Goal: Task Accomplishment & Management: Complete application form

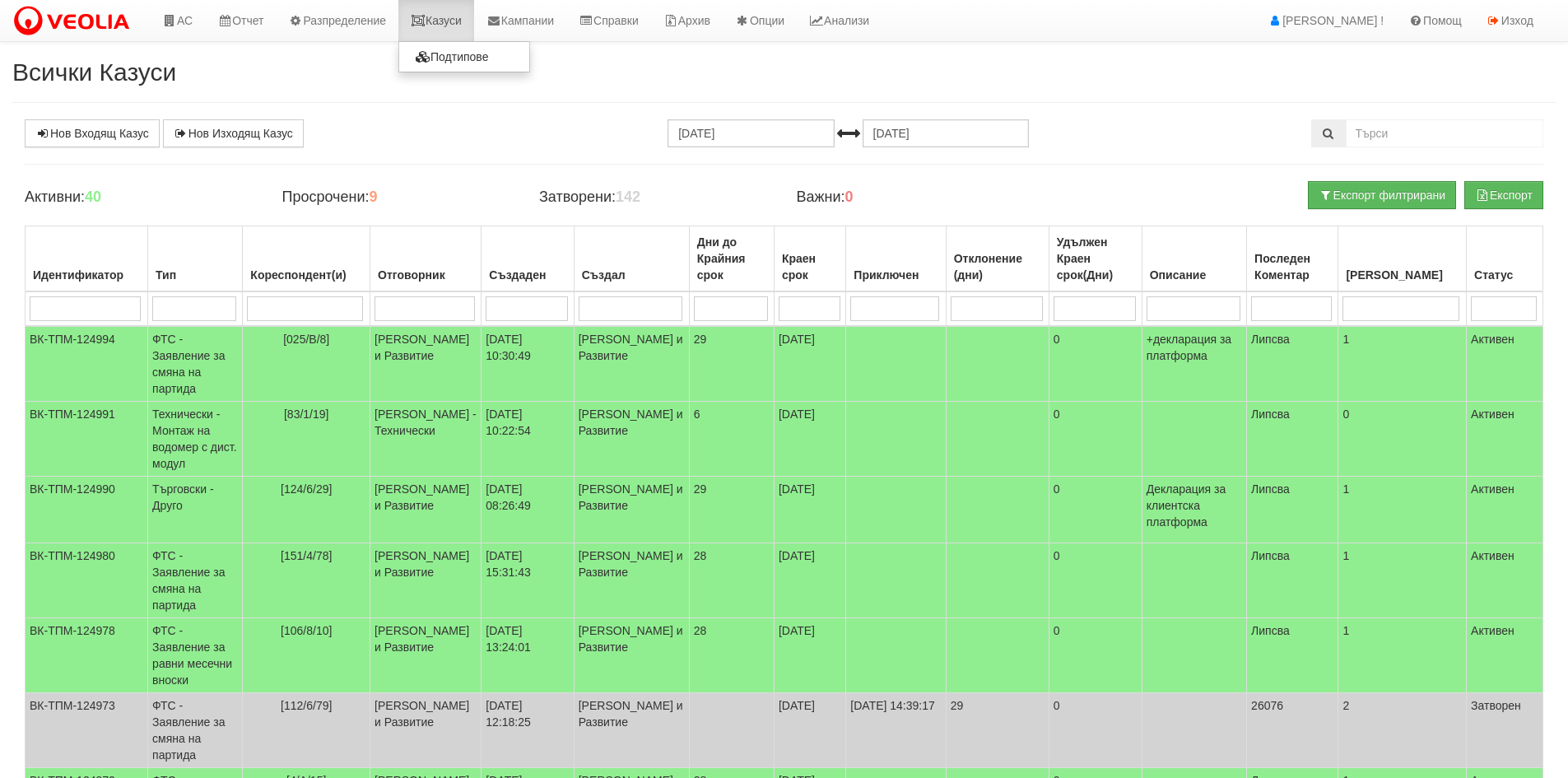
click at [455, 21] on link "Казуси" at bounding box center [436, 20] width 76 height 41
click at [461, 24] on link "Казуси" at bounding box center [436, 20] width 76 height 41
click at [96, 131] on link "Нов Входящ Казус" at bounding box center [92, 132] width 135 height 28
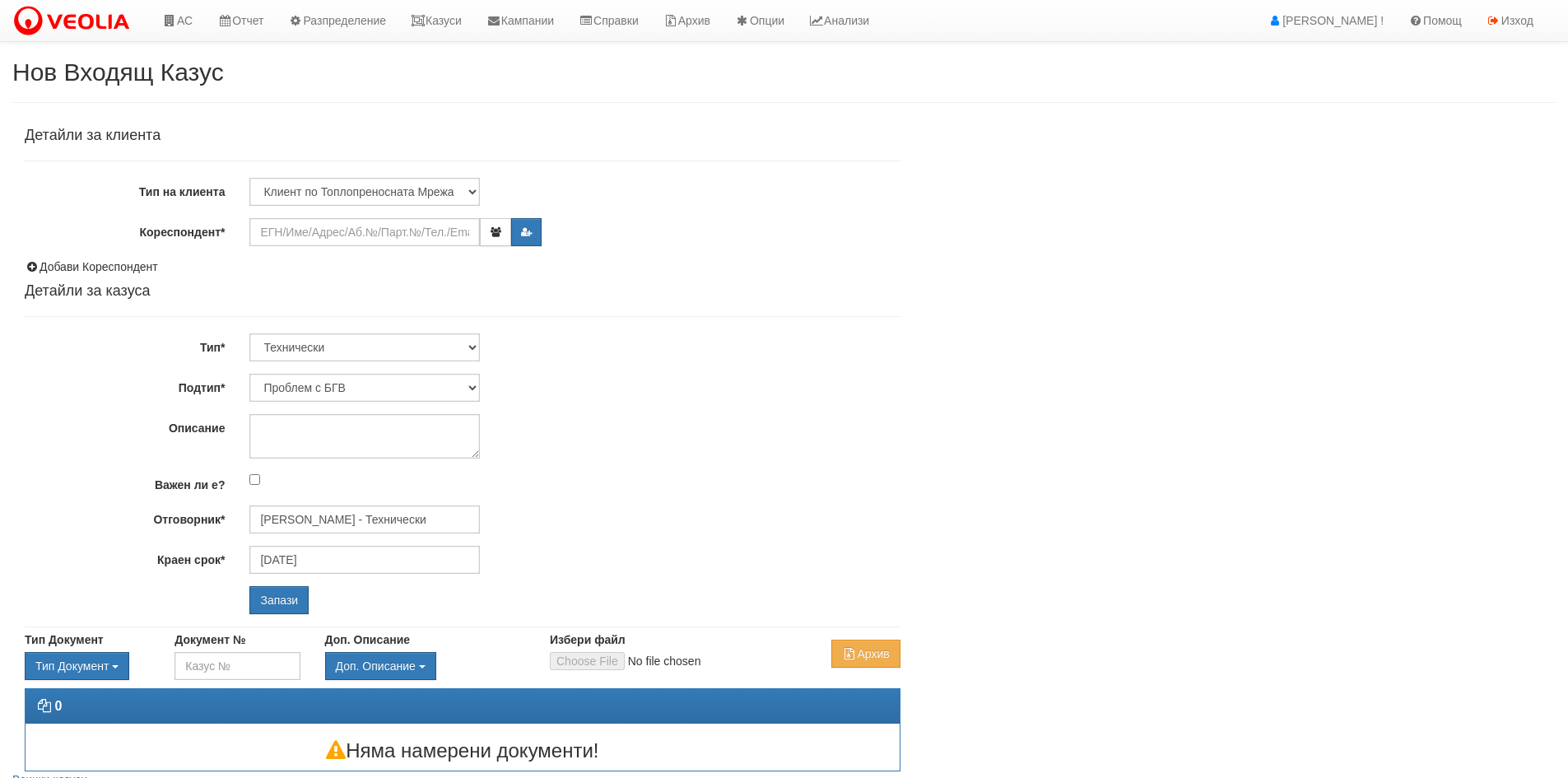
scroll to position [72, 0]
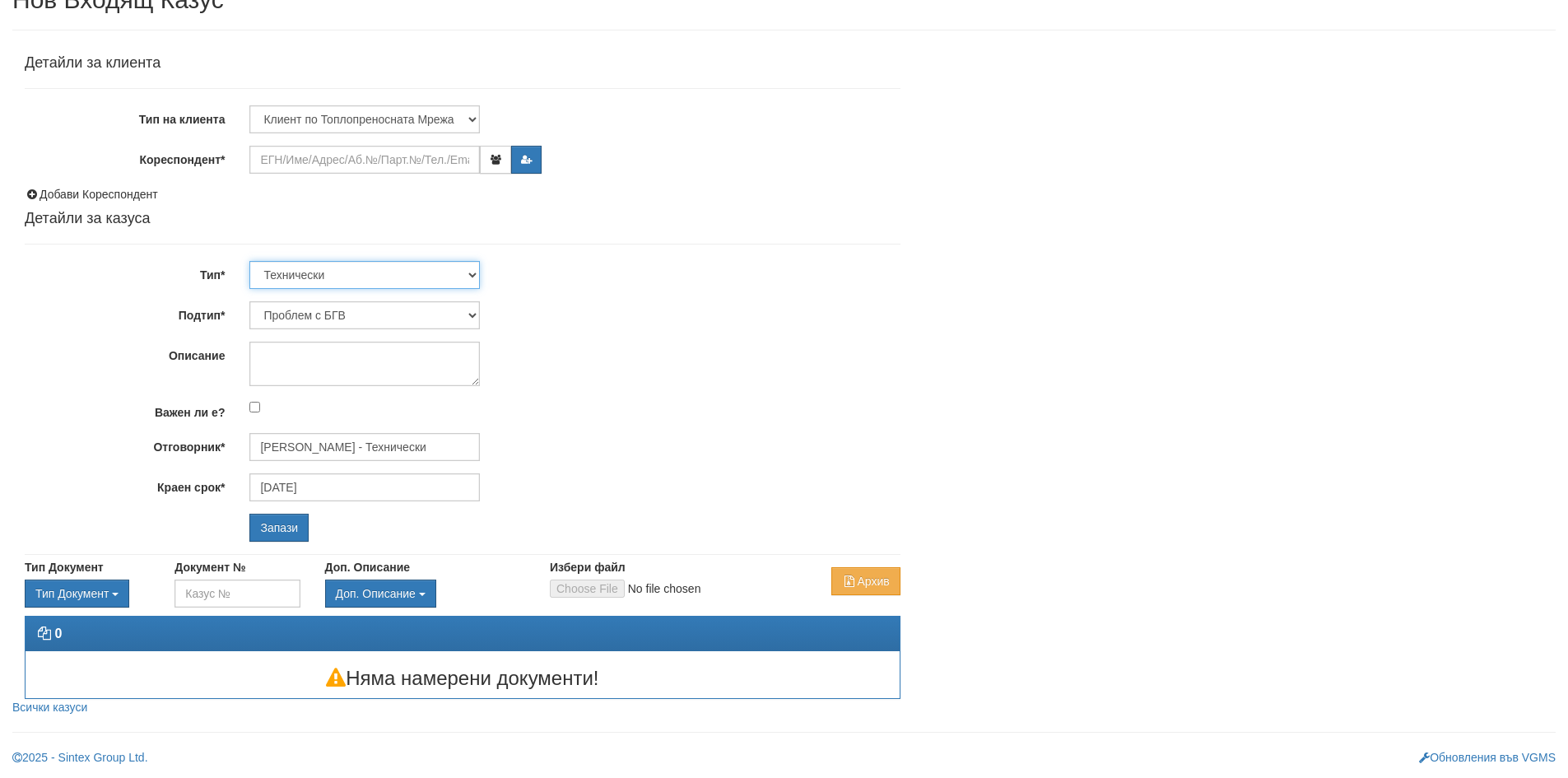
click at [405, 265] on select "Технически ФТС Търговски Административен Производствен Експлоатационен Финансов…" at bounding box center [364, 274] width 230 height 28
select select "1"
click at [249, 261] on select "Технически ФТС Търговски Административен Производствен Експлоатационен Финансов…" at bounding box center [364, 274] width 230 height 28
type input "[DATE]"
type input "[PERSON_NAME] и Развитие"
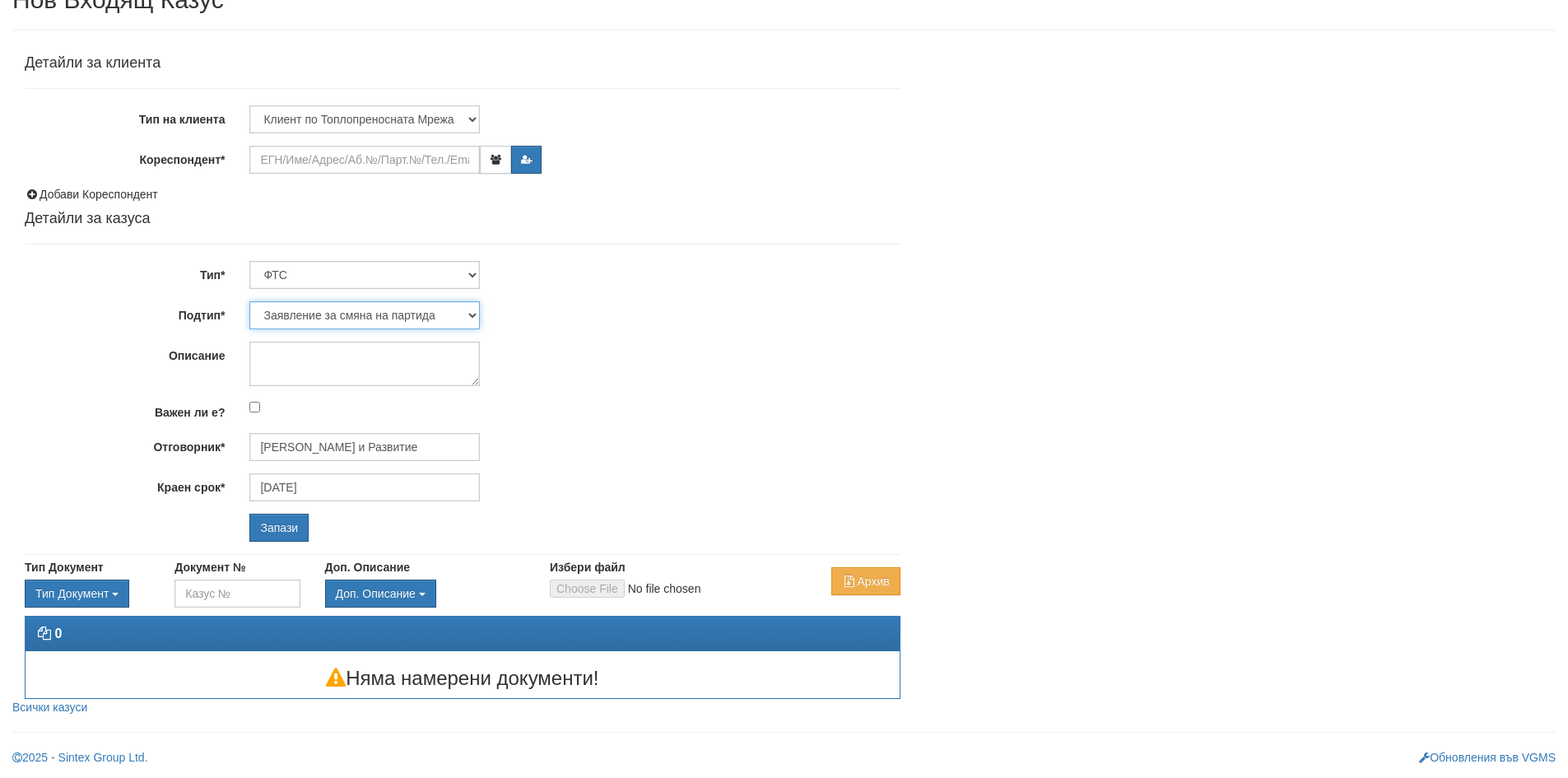
click at [406, 316] on select "Заявление за смяна на партида Заявление за равни месечни вноски Разпределение о…" at bounding box center [364, 315] width 230 height 28
click at [249, 301] on select "Заявление за смяна на партида Заявление за равни месечни вноски Разпределение о…" at bounding box center [364, 315] width 230 height 28
click at [400, 163] on input "Кореспондент*" at bounding box center [364, 159] width 230 height 28
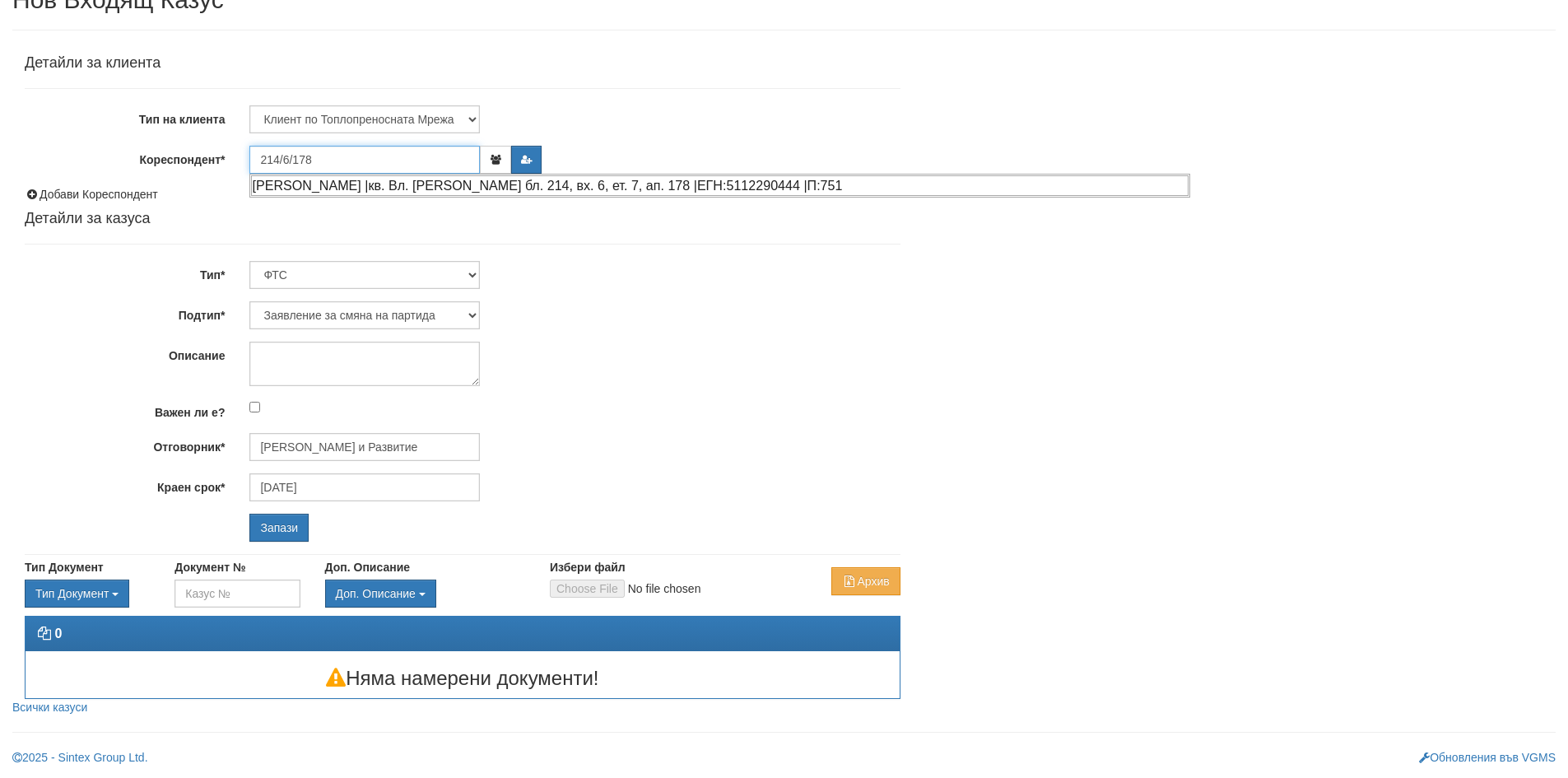
click at [336, 192] on div "ТОДОР НИКОЛОВ РОЙДЕВ |кв. Вл. Варненчик бл. 214, вх. 6, ет. 7, ап. 178 |ЕГН:511…" at bounding box center [720, 185] width 938 height 21
type input "ТОДОР НИКОЛОВ РОЙДЕВ"
type input "[PERSON_NAME] и Развитие"
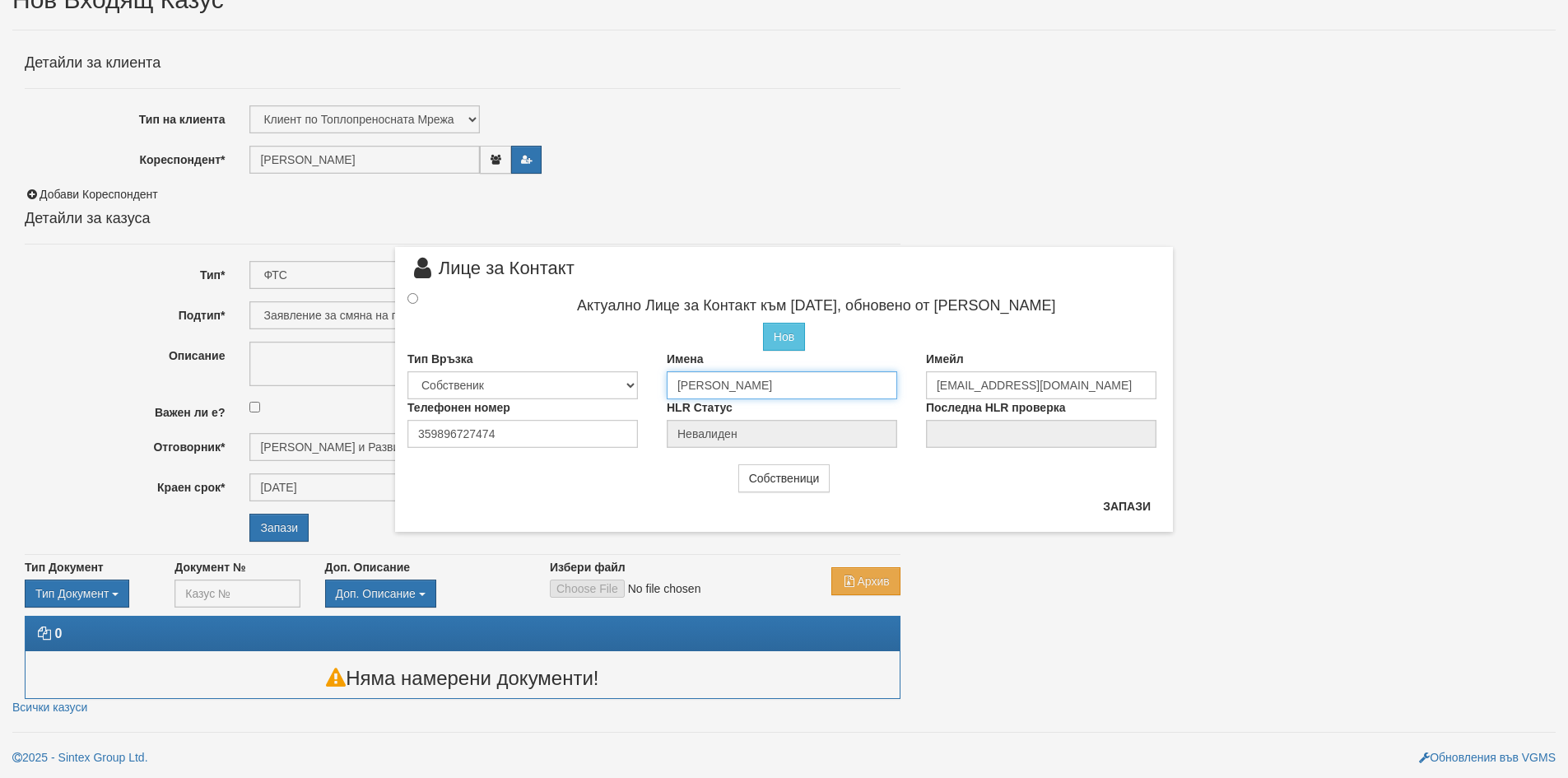
drag, startPoint x: 853, startPoint y: 387, endPoint x: 601, endPoint y: 370, distance: 252.6
click at [601, 370] on div "Тип Връзка Собственик Наемател Роднина Съсед Приятел Имена ТОДОР НИКОЛОВ РОЙДЕВ…" at bounding box center [784, 375] width 778 height 49
type input "И"
click at [765, 388] on input "text" at bounding box center [782, 384] width 230 height 28
type input "Румен Георгиев"
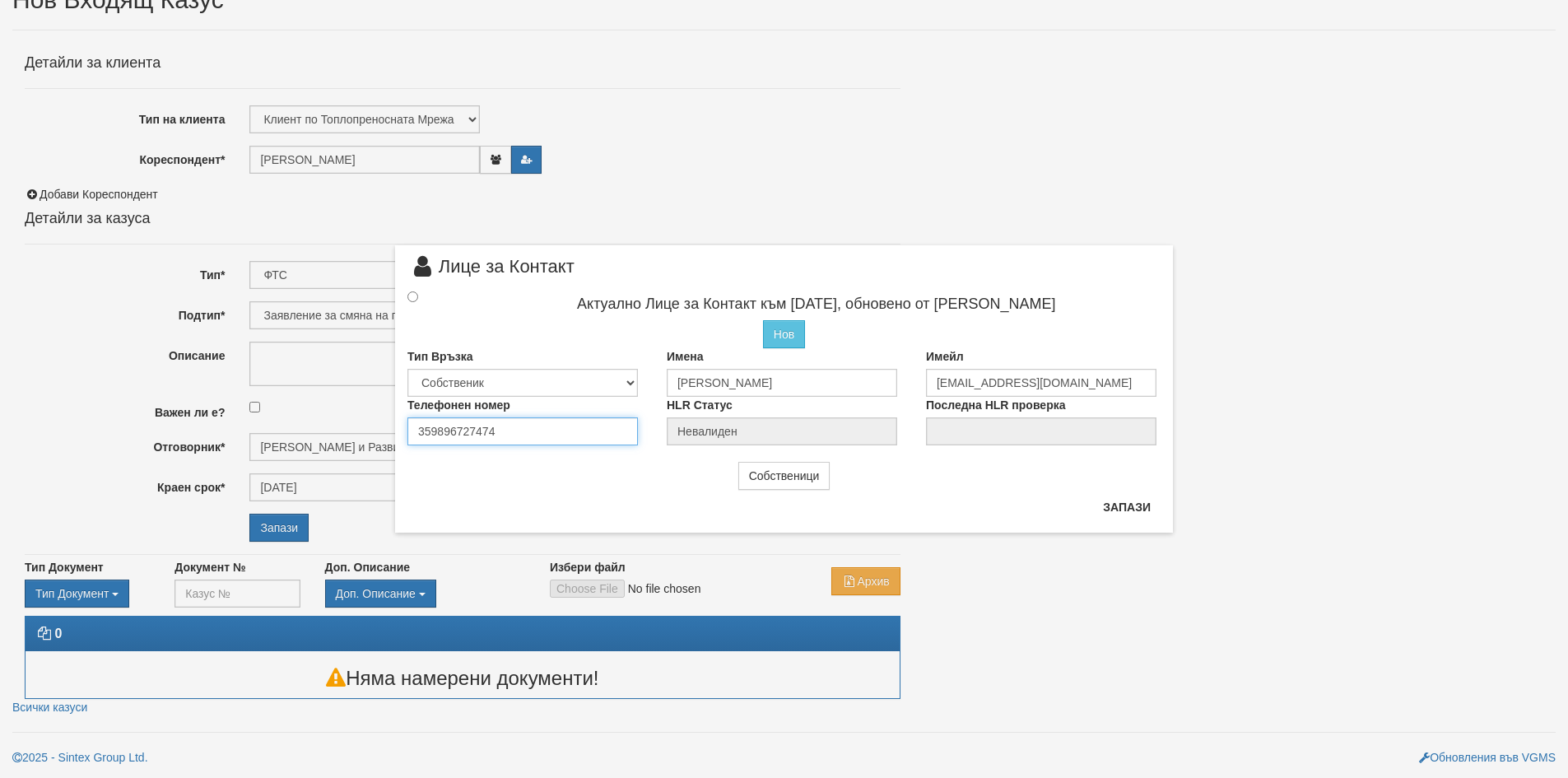
drag, startPoint x: 444, startPoint y: 427, endPoint x: 629, endPoint y: 518, distance: 206.2
click at [629, 518] on div "× Лице за Контакт Актуално Лице за Контакт към 03/05/2023, обновено от Веселина…" at bounding box center [784, 389] width 778 height 288
type input "359897700029"
click at [416, 300] on input "radio" at bounding box center [412, 296] width 10 height 10
radio input "true"
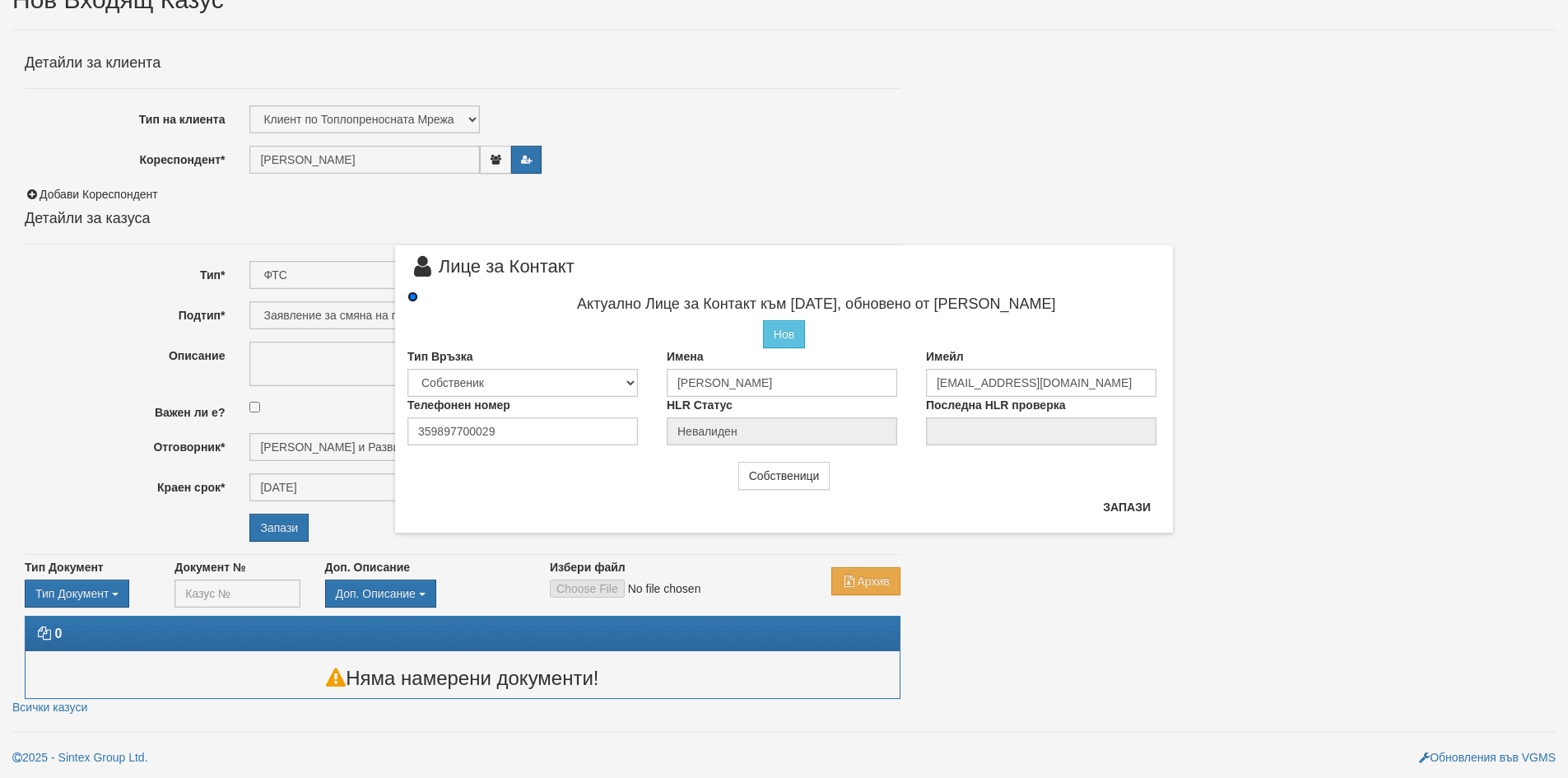
type input "Румен Георгиев"
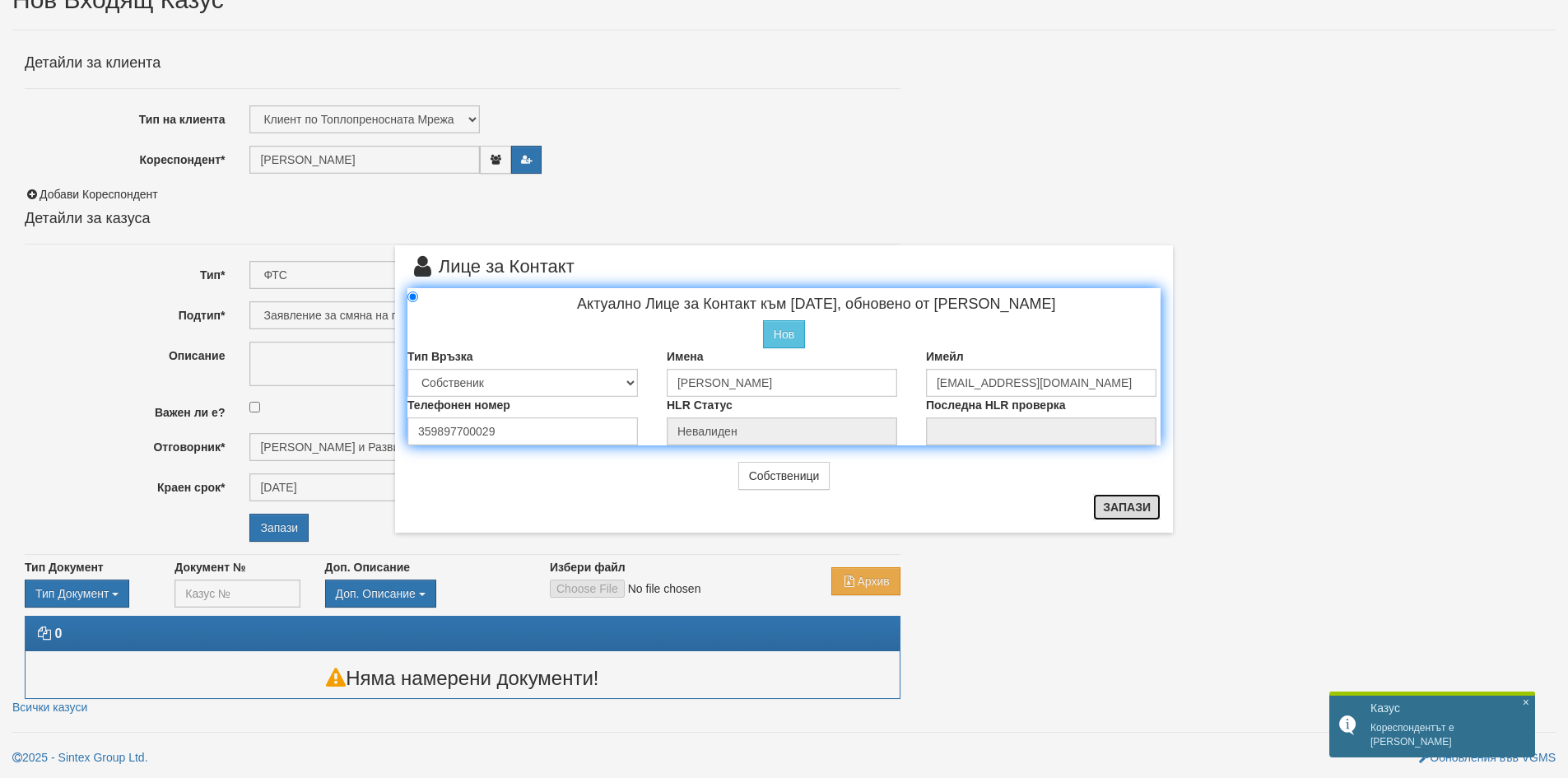
click at [1139, 515] on button "Запази" at bounding box center [1126, 507] width 68 height 27
radio input "true"
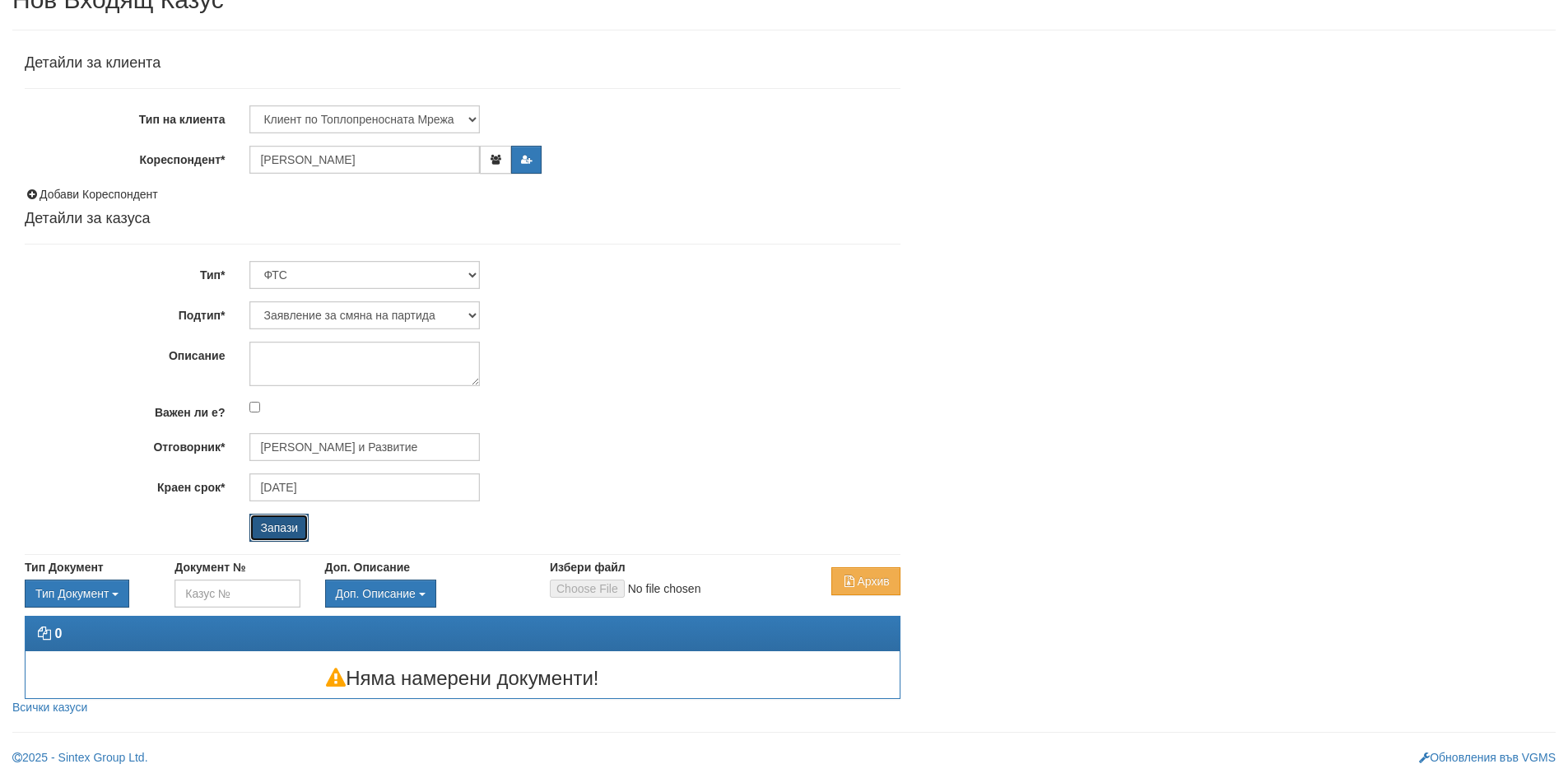
click at [283, 525] on input "Запази" at bounding box center [279, 527] width 59 height 28
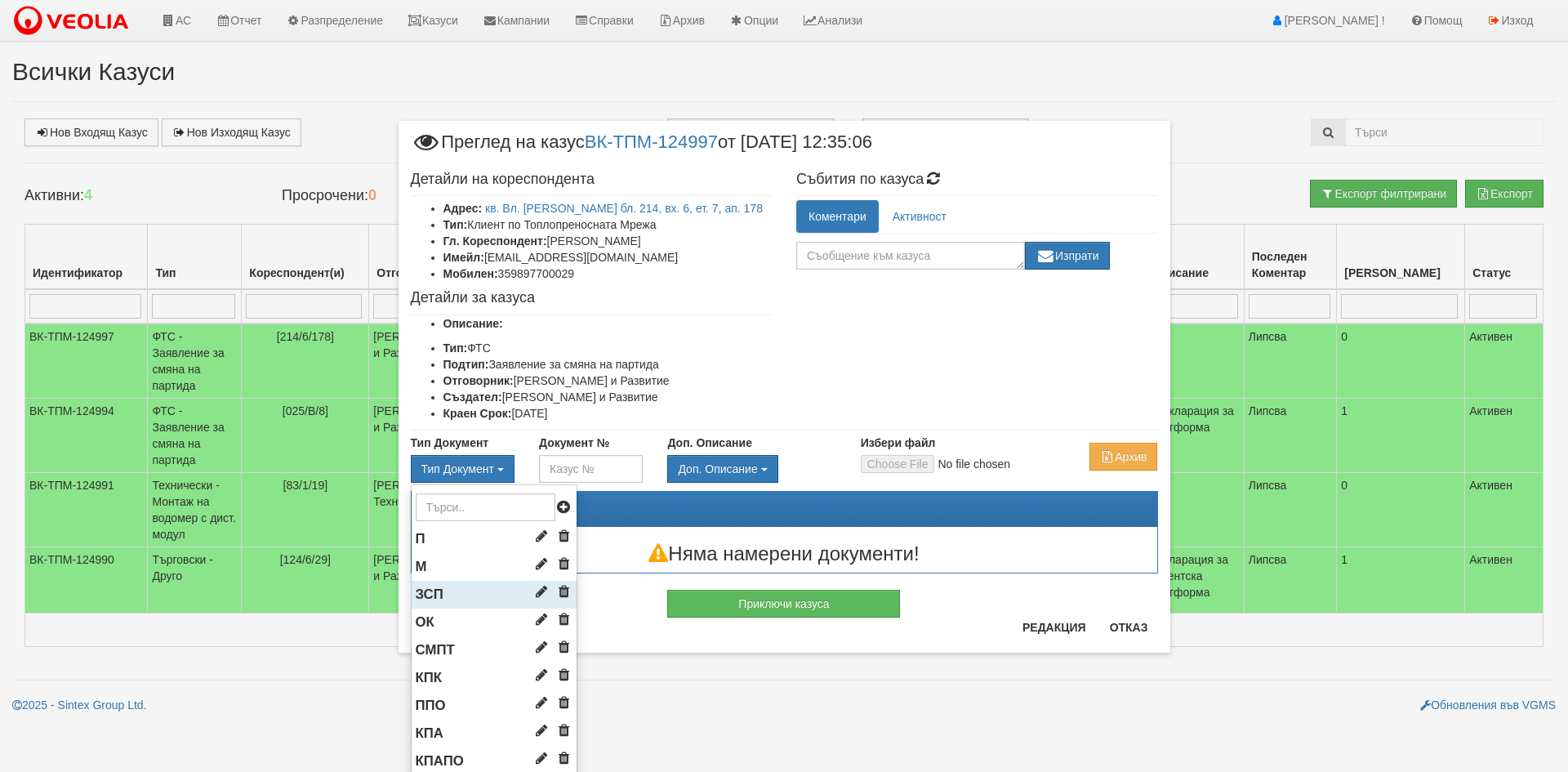
click at [445, 592] on li "ЗСП" at bounding box center [493, 594] width 165 height 27
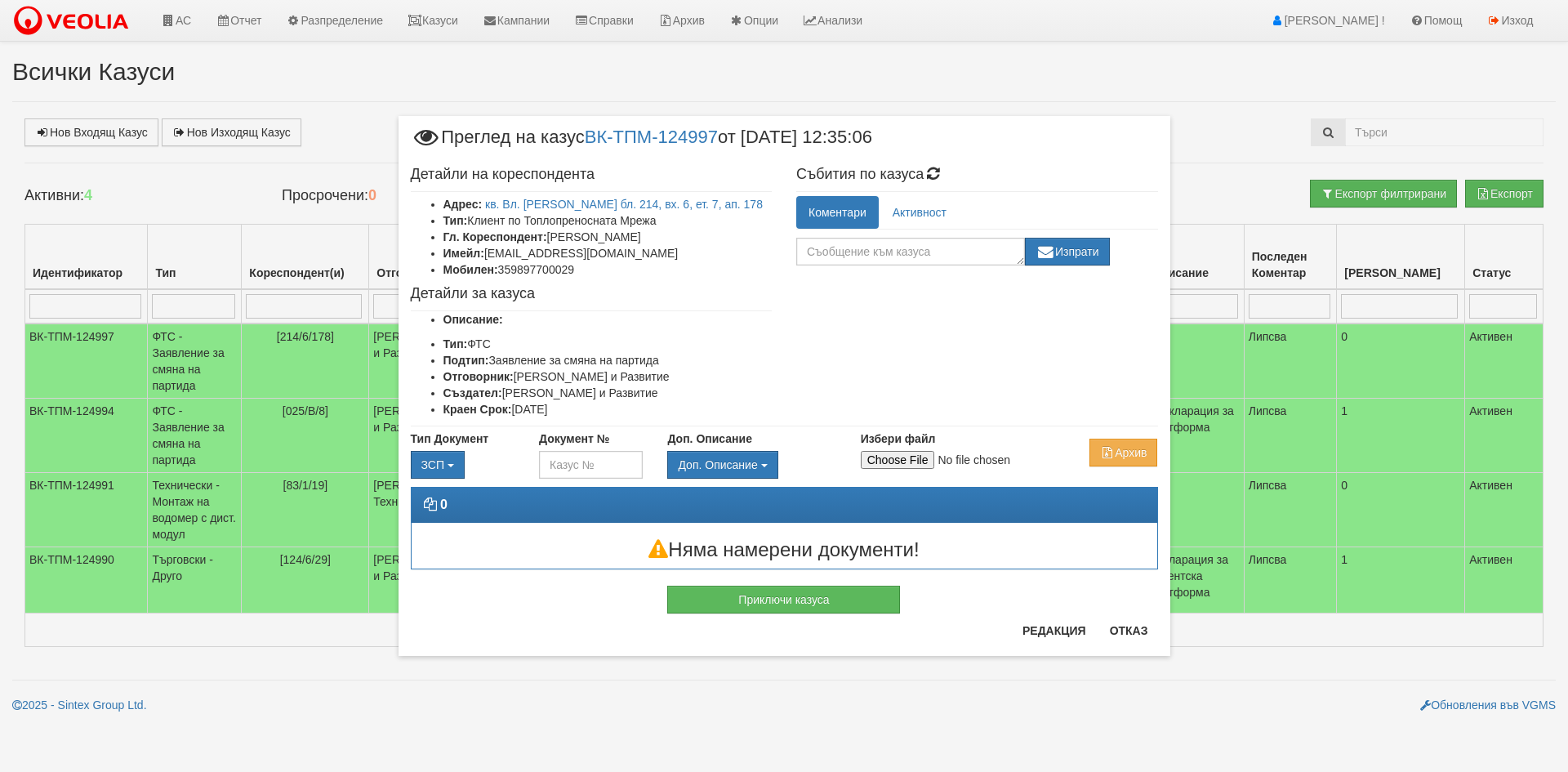
click at [122, 629] on div "× Преглед на казус ВК-ТПМ-124997 от 13/08/2025 12:35:06 Детайли на кореспондент…" at bounding box center [784, 386] width 1568 height 772
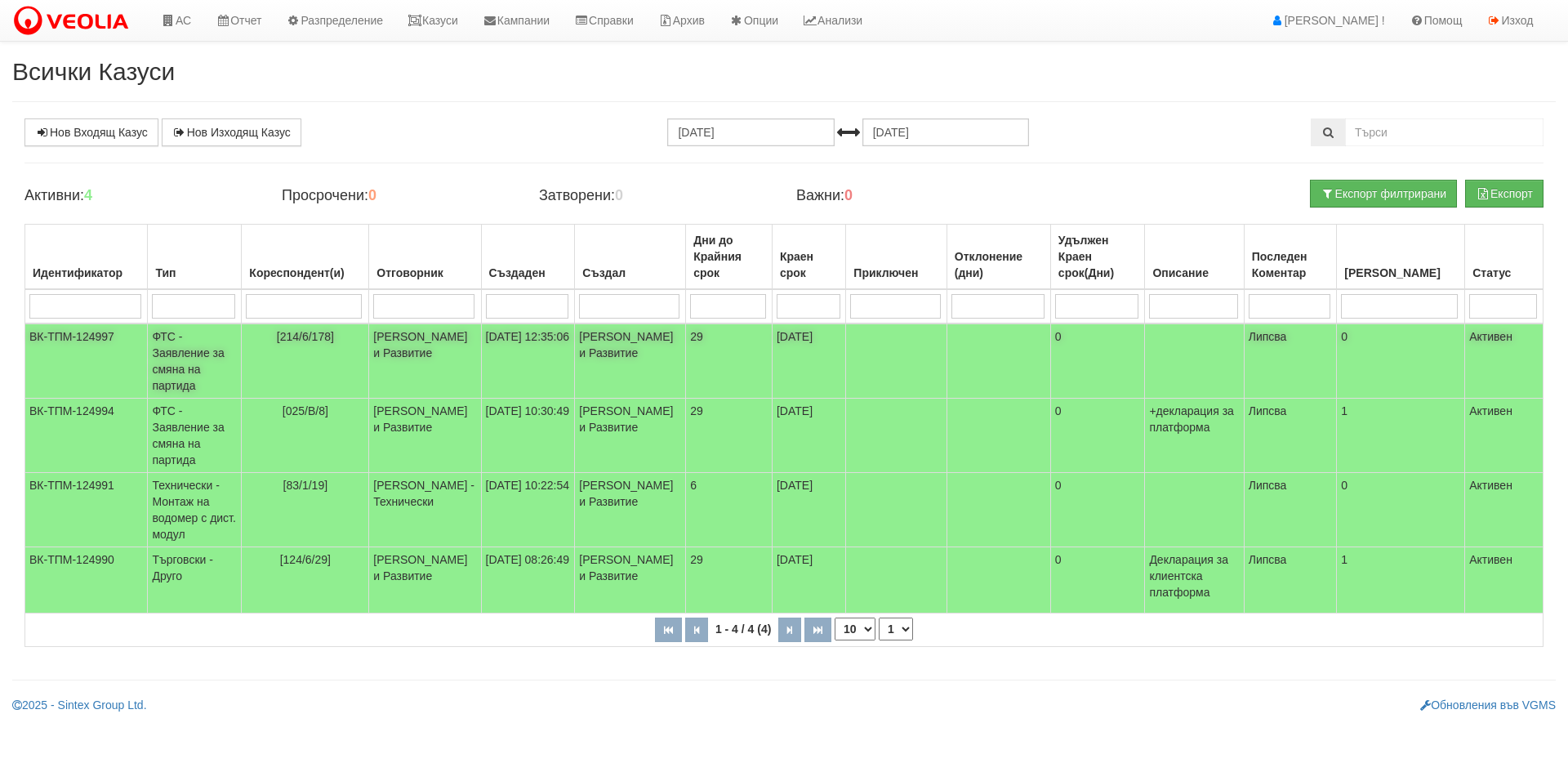
click at [315, 368] on td "[214/6/178]" at bounding box center [305, 361] width 127 height 76
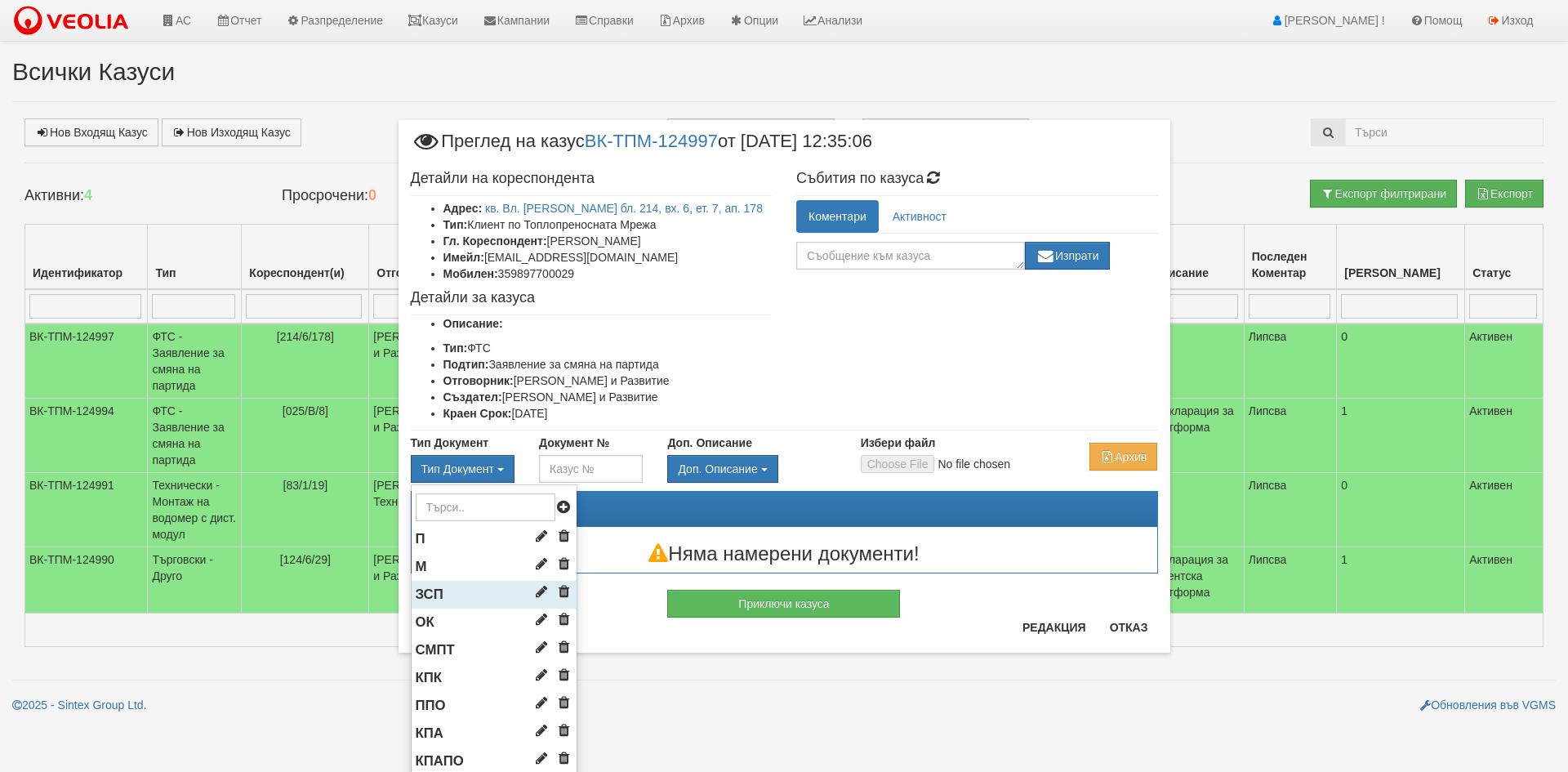
click at [431, 595] on span "ЗСП" at bounding box center [428, 594] width 27 height 15
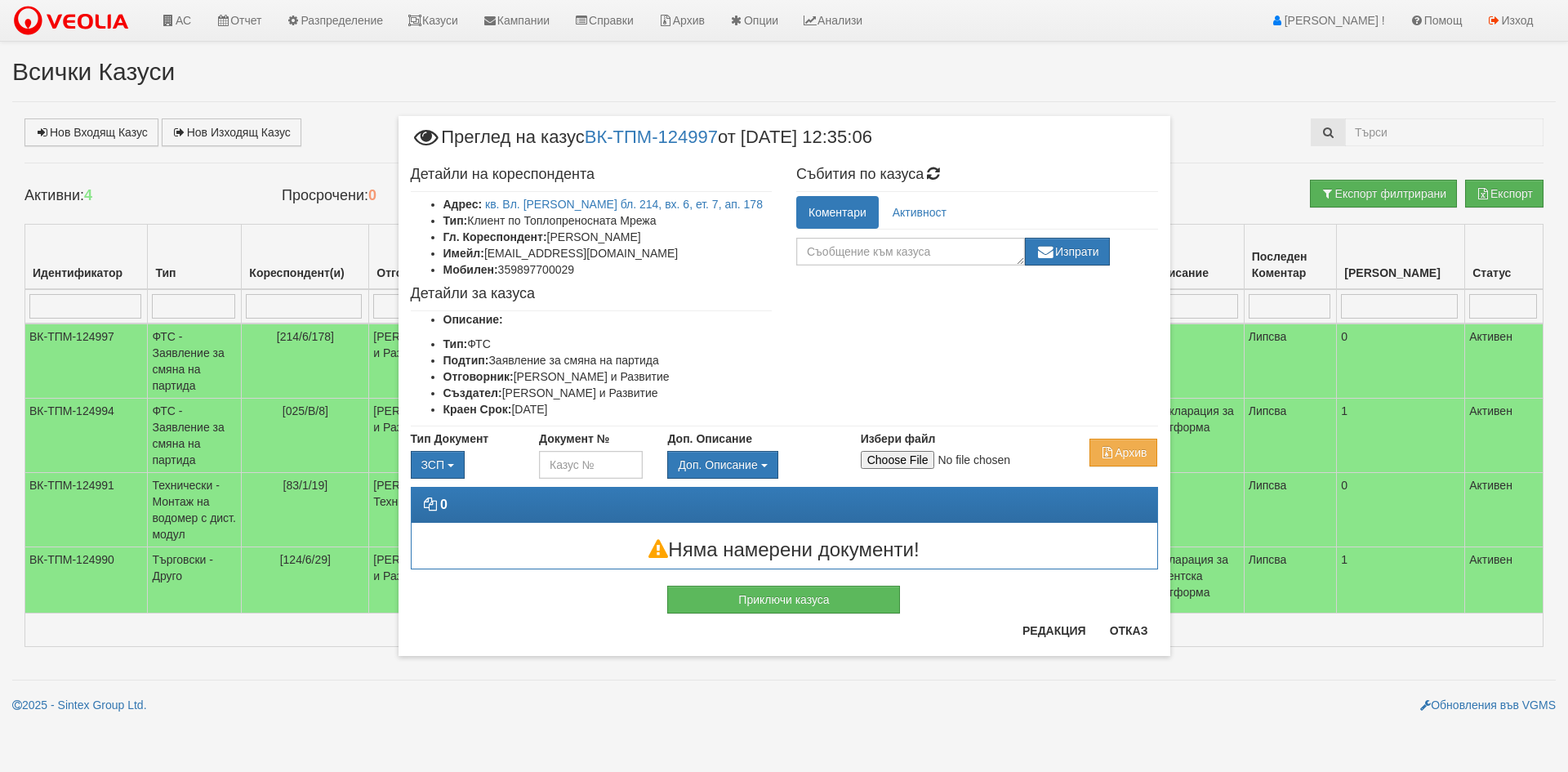
type input "C:\fakepath\DOC010.pdf"
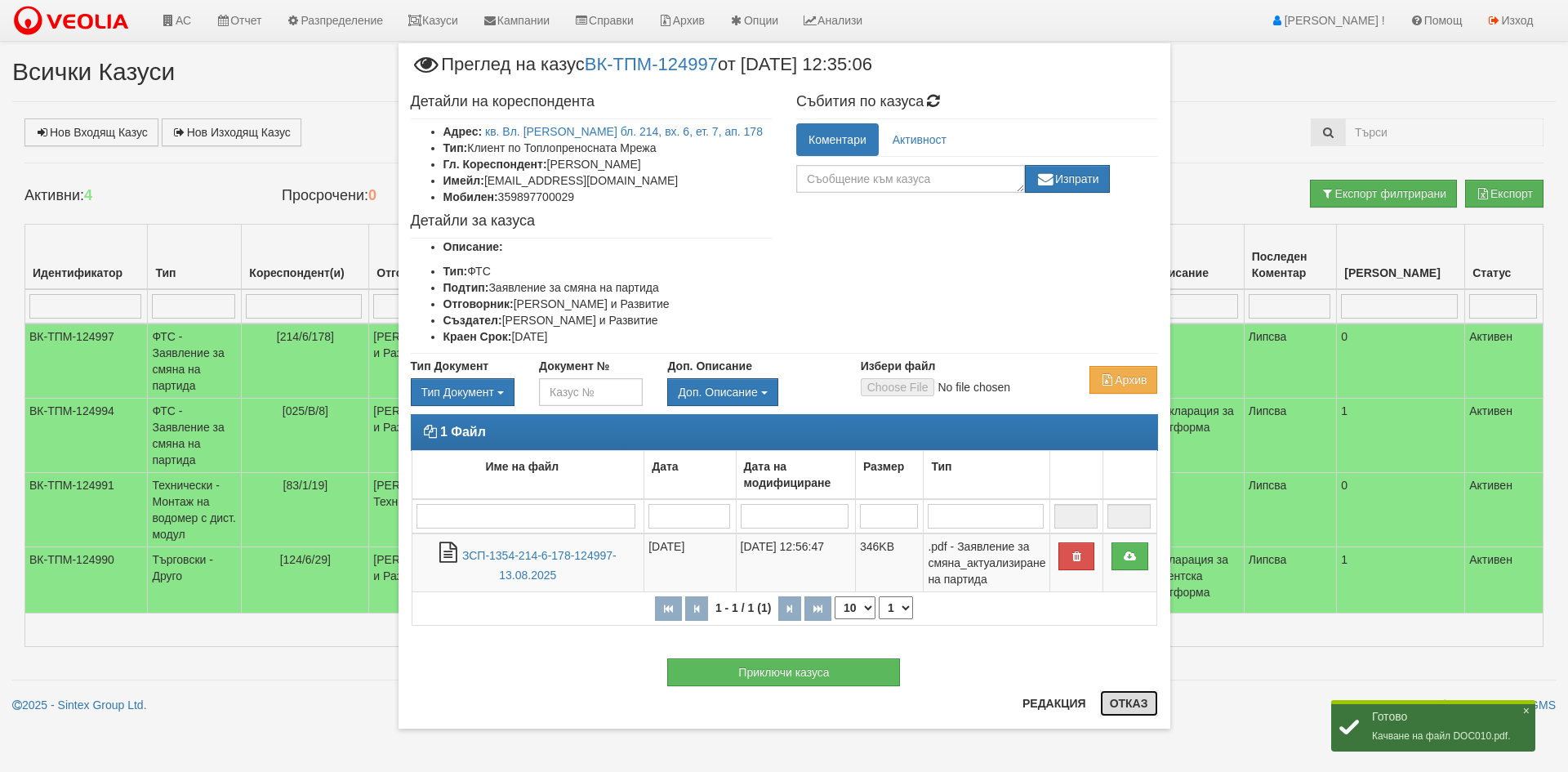
click at [1135, 700] on button "Отказ" at bounding box center [1128, 703] width 58 height 26
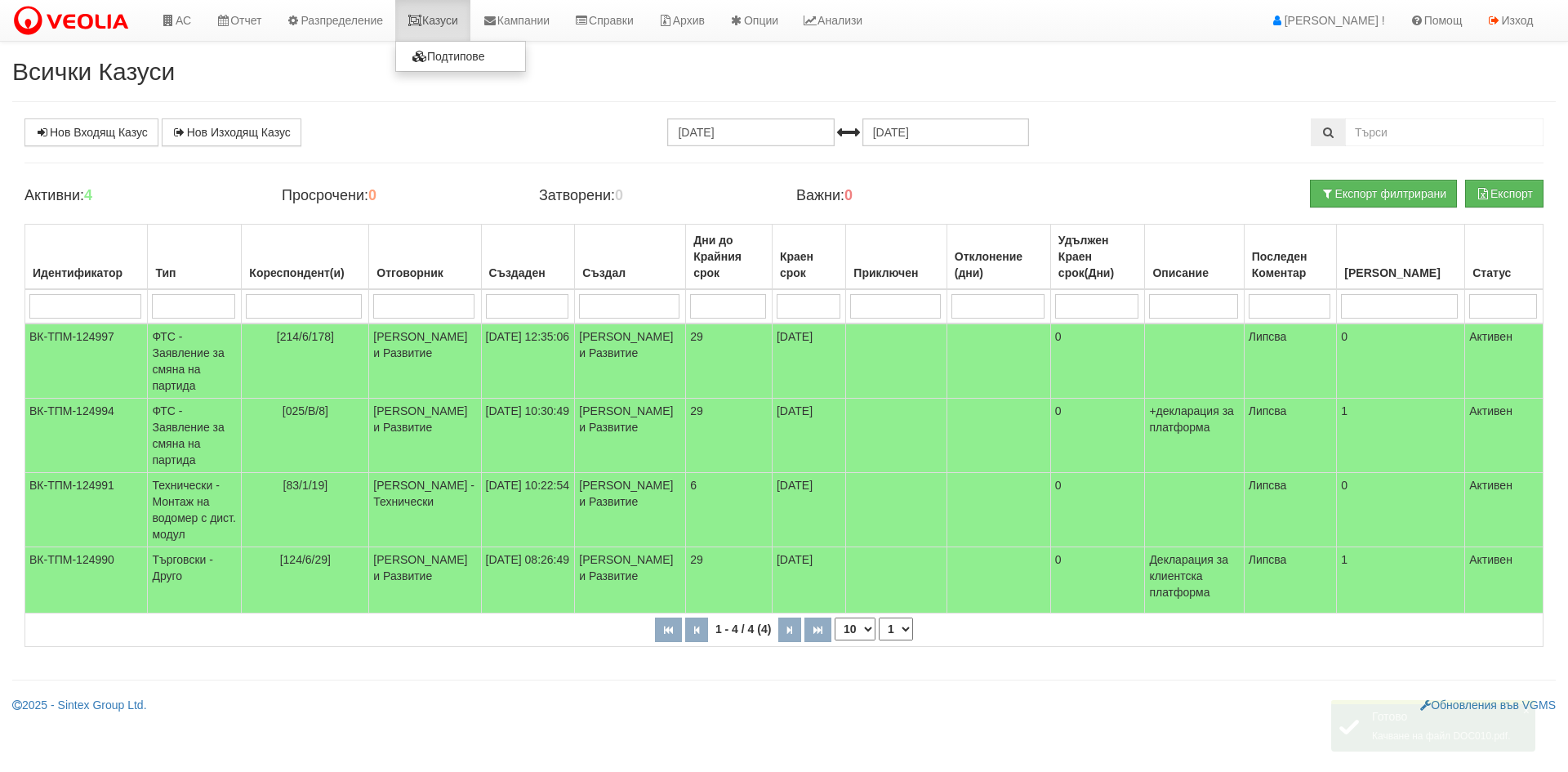
click at [438, 19] on link "Казуси" at bounding box center [433, 20] width 75 height 41
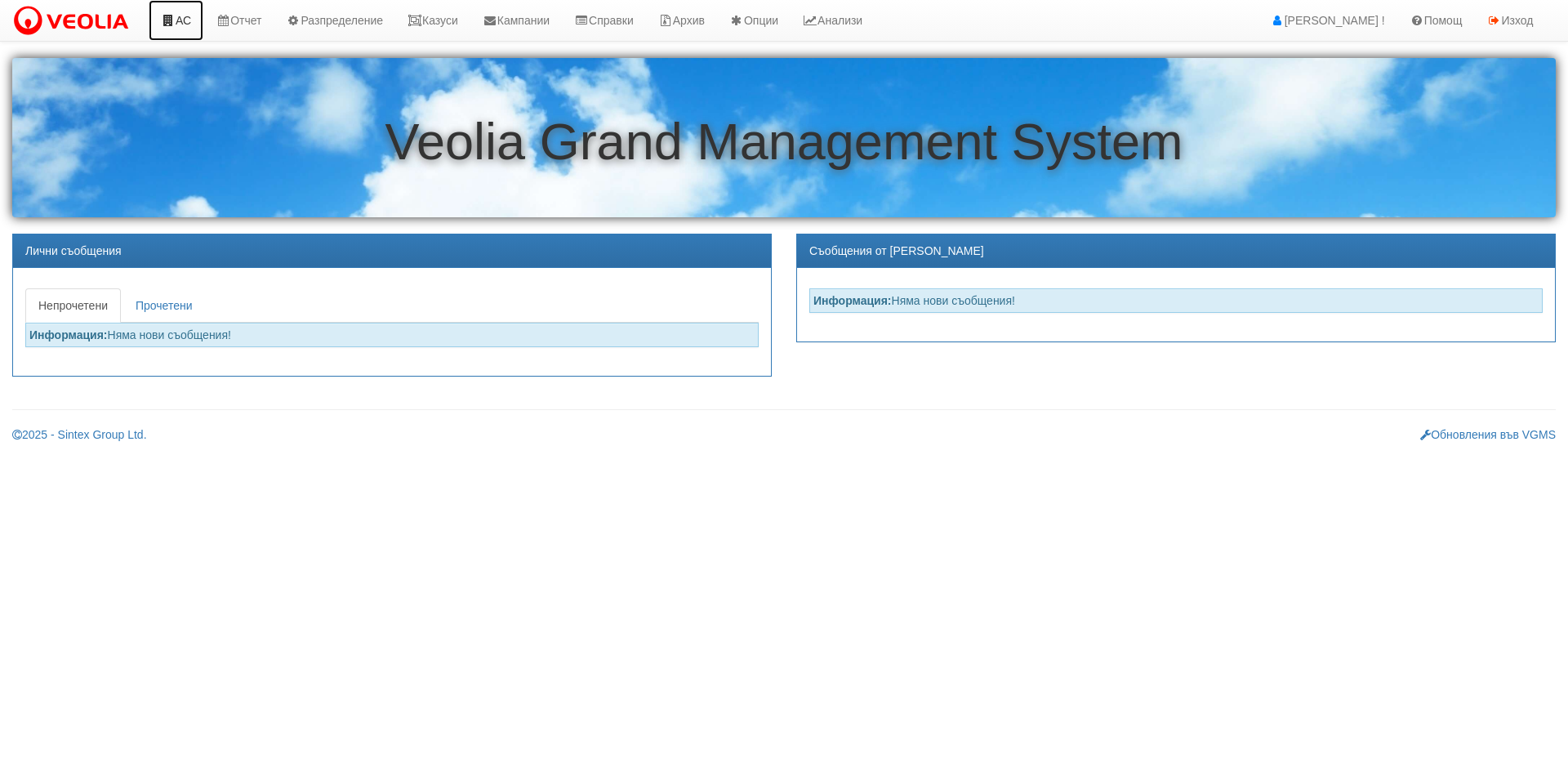
click at [173, 21] on icon at bounding box center [168, 21] width 15 height 11
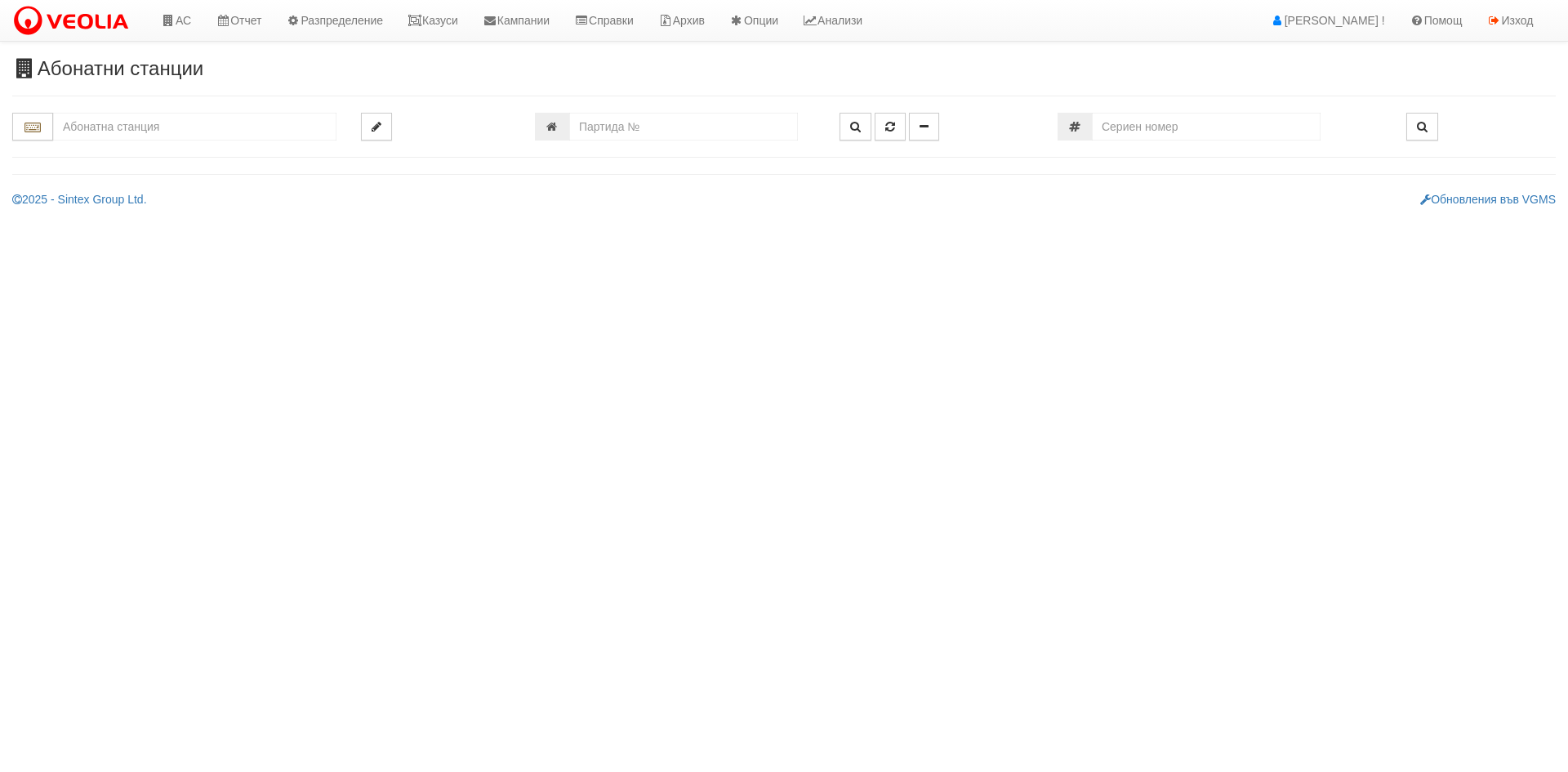
drag, startPoint x: 1070, startPoint y: 626, endPoint x: 785, endPoint y: 310, distance: 425.5
click at [1071, 220] on html "АС Отчет Настройки Период Глобални Параметри Сваляне Отчетни Карти Нулиране УДР" at bounding box center [784, 109] width 1568 height 220
click at [719, 117] on input "number" at bounding box center [683, 126] width 228 height 27
type input "751"
type input "214/6 - "ТЕХЕМ СЪРВИСИС" ЕООД"
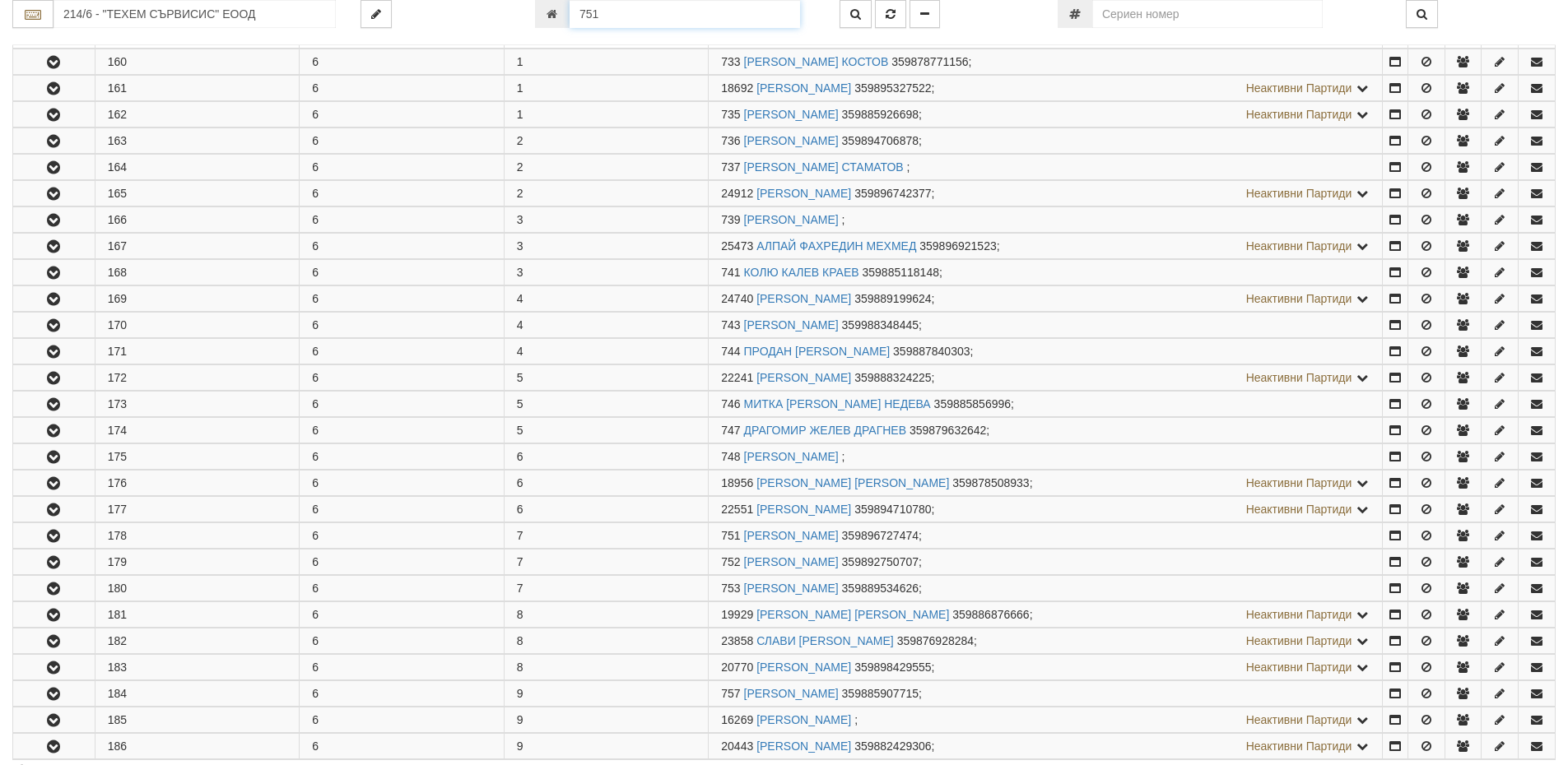
scroll to position [712, 0]
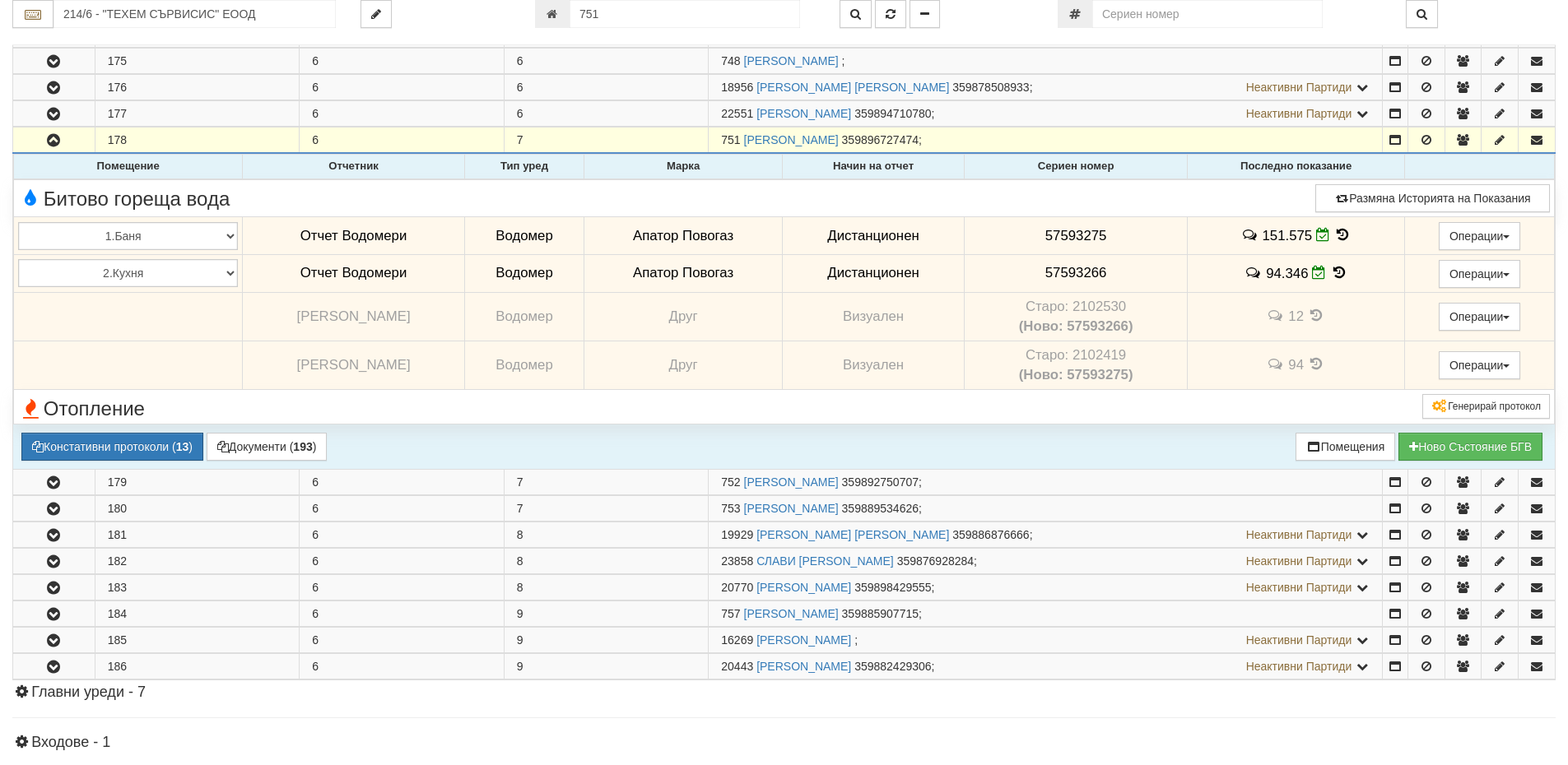
click at [1338, 236] on icon at bounding box center [1342, 235] width 18 height 14
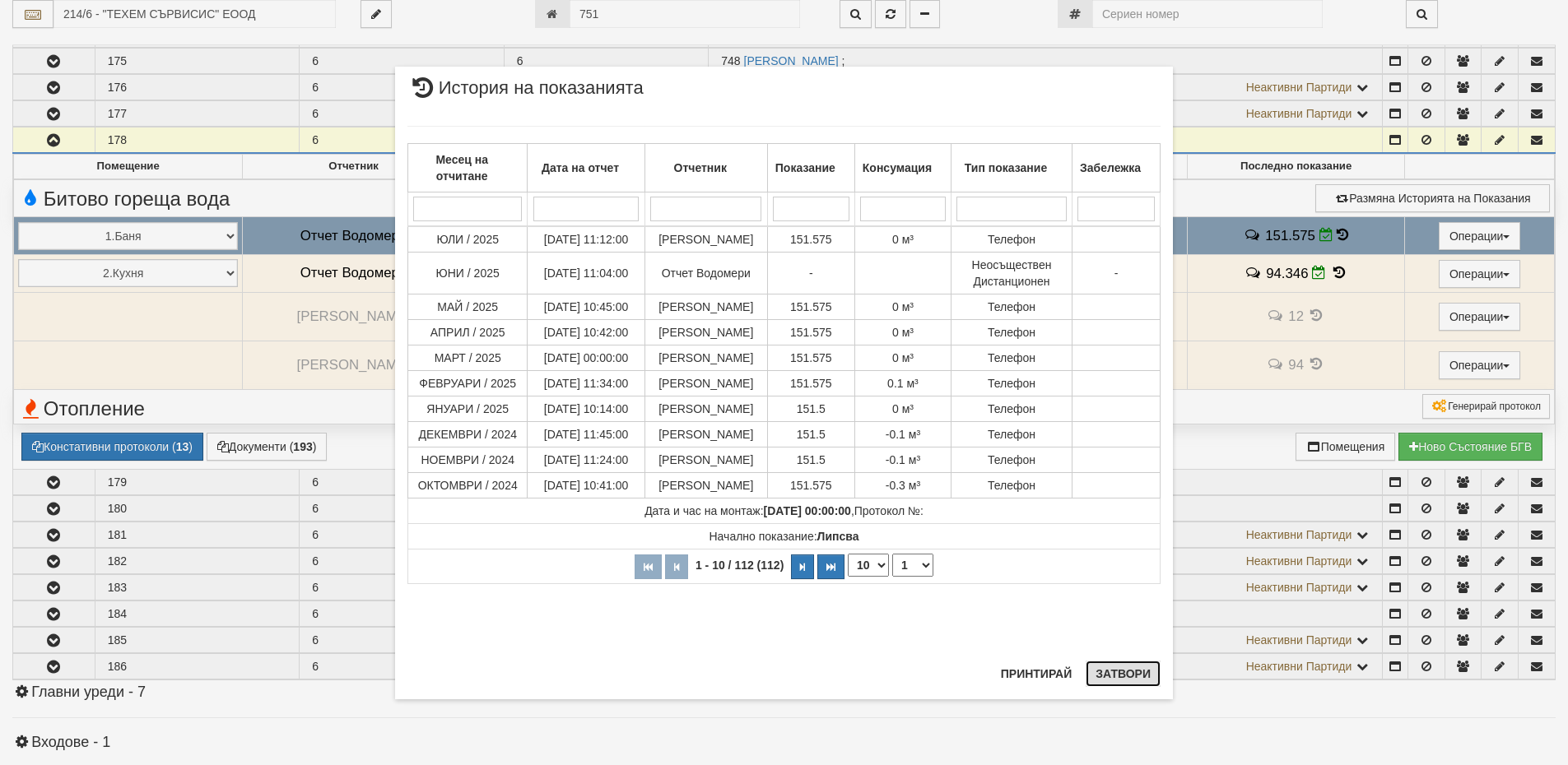
drag, startPoint x: 1118, startPoint y: 681, endPoint x: 1211, endPoint y: 601, distance: 122.7
click at [1118, 675] on button "Затвори" at bounding box center [1122, 674] width 75 height 27
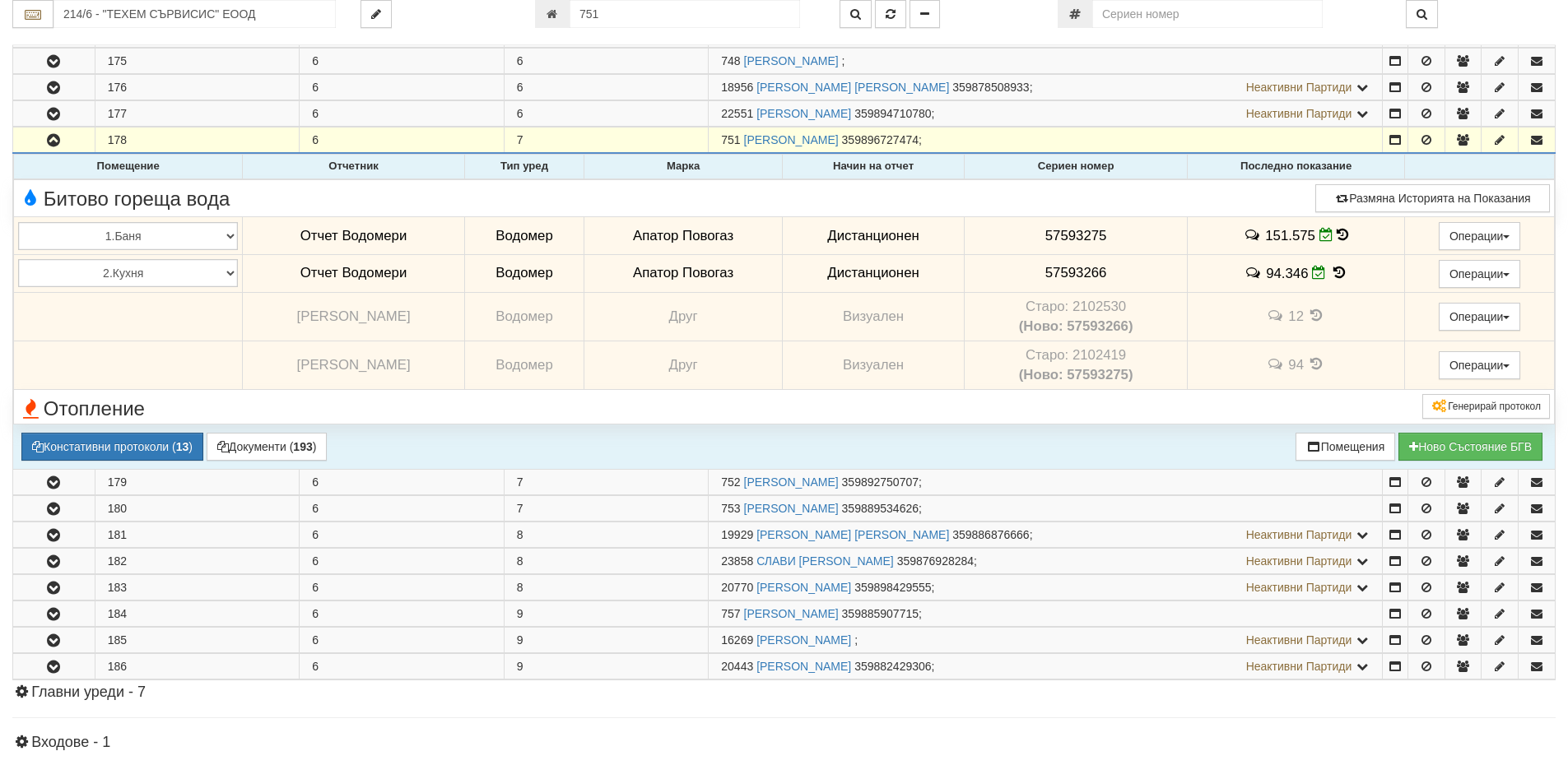
click at [1330, 272] on icon at bounding box center [1338, 273] width 18 height 14
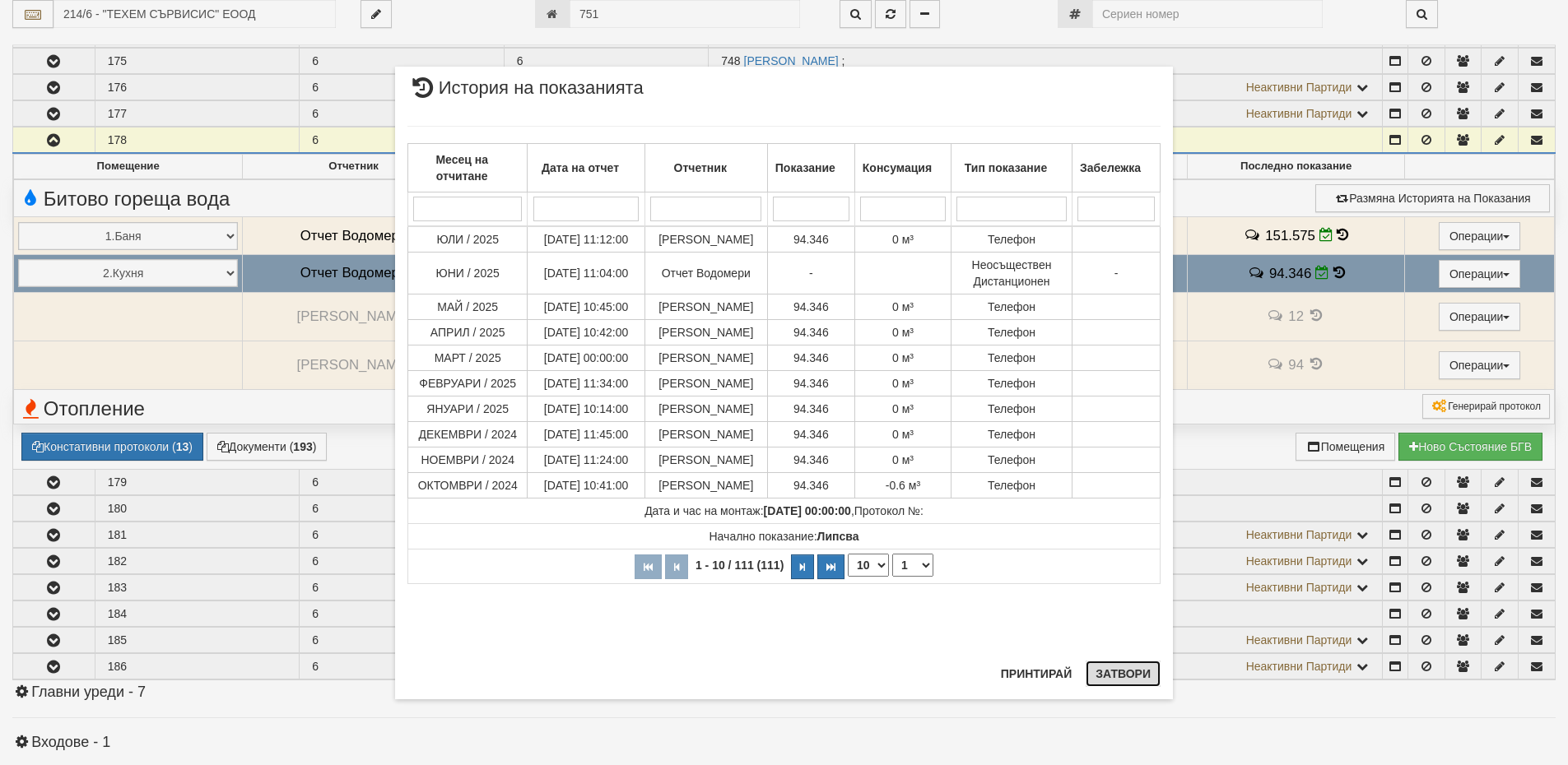
click at [1122, 675] on button "Затвори" at bounding box center [1122, 674] width 75 height 27
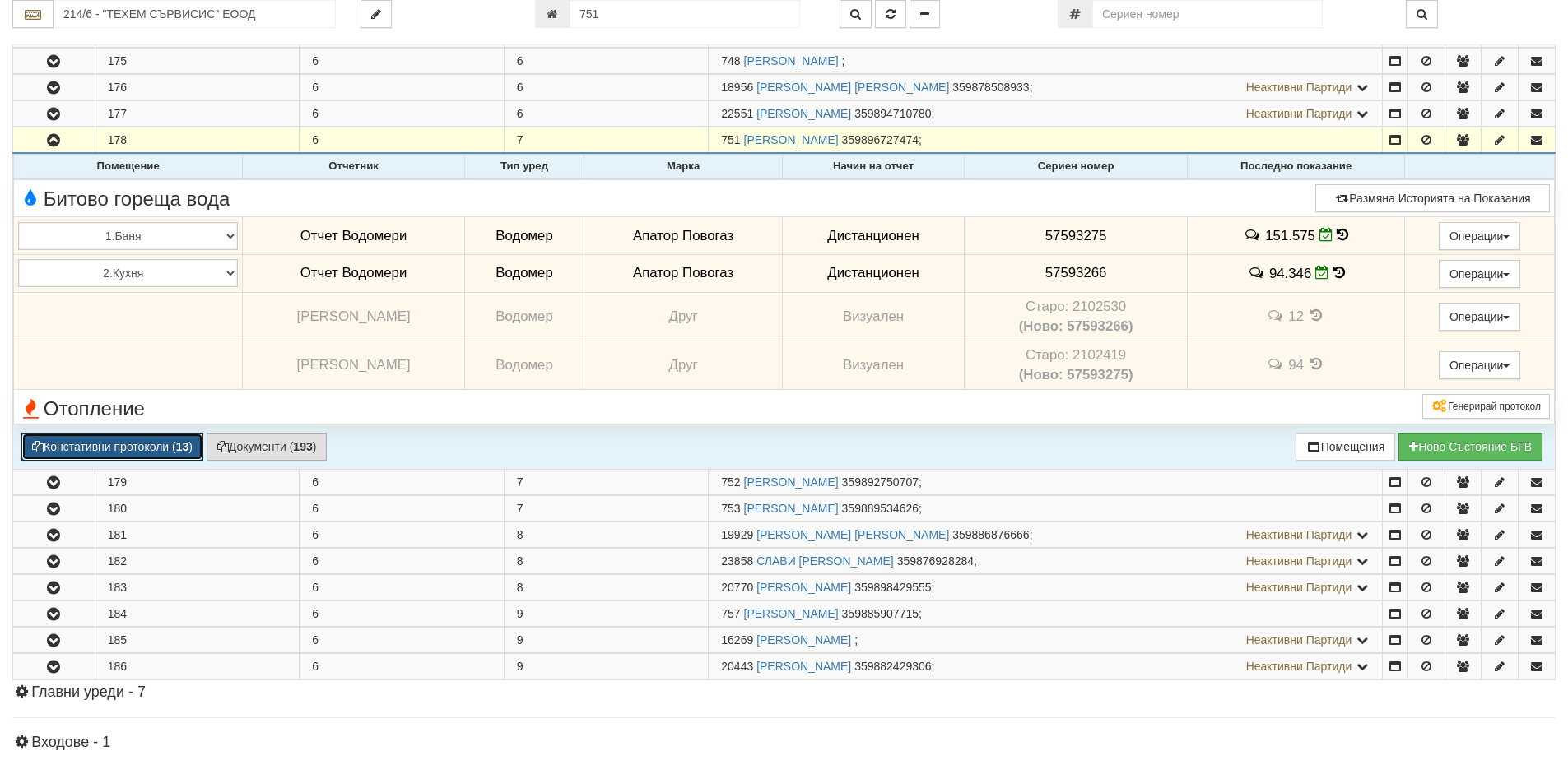
click at [152, 439] on button "Констативни протоколи ( 13 )" at bounding box center [111, 446] width 182 height 28
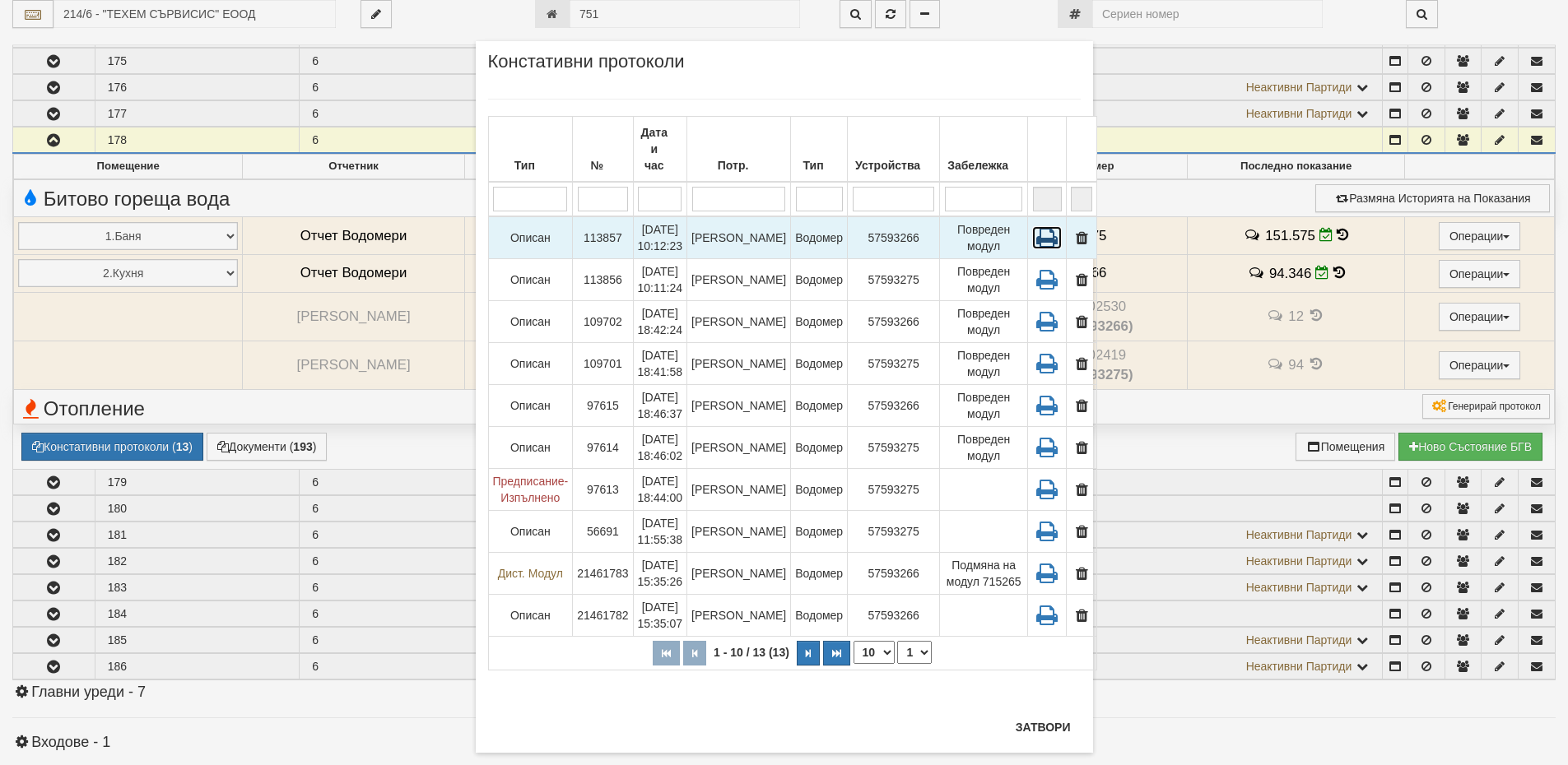
click at [1032, 229] on icon at bounding box center [1046, 238] width 29 height 23
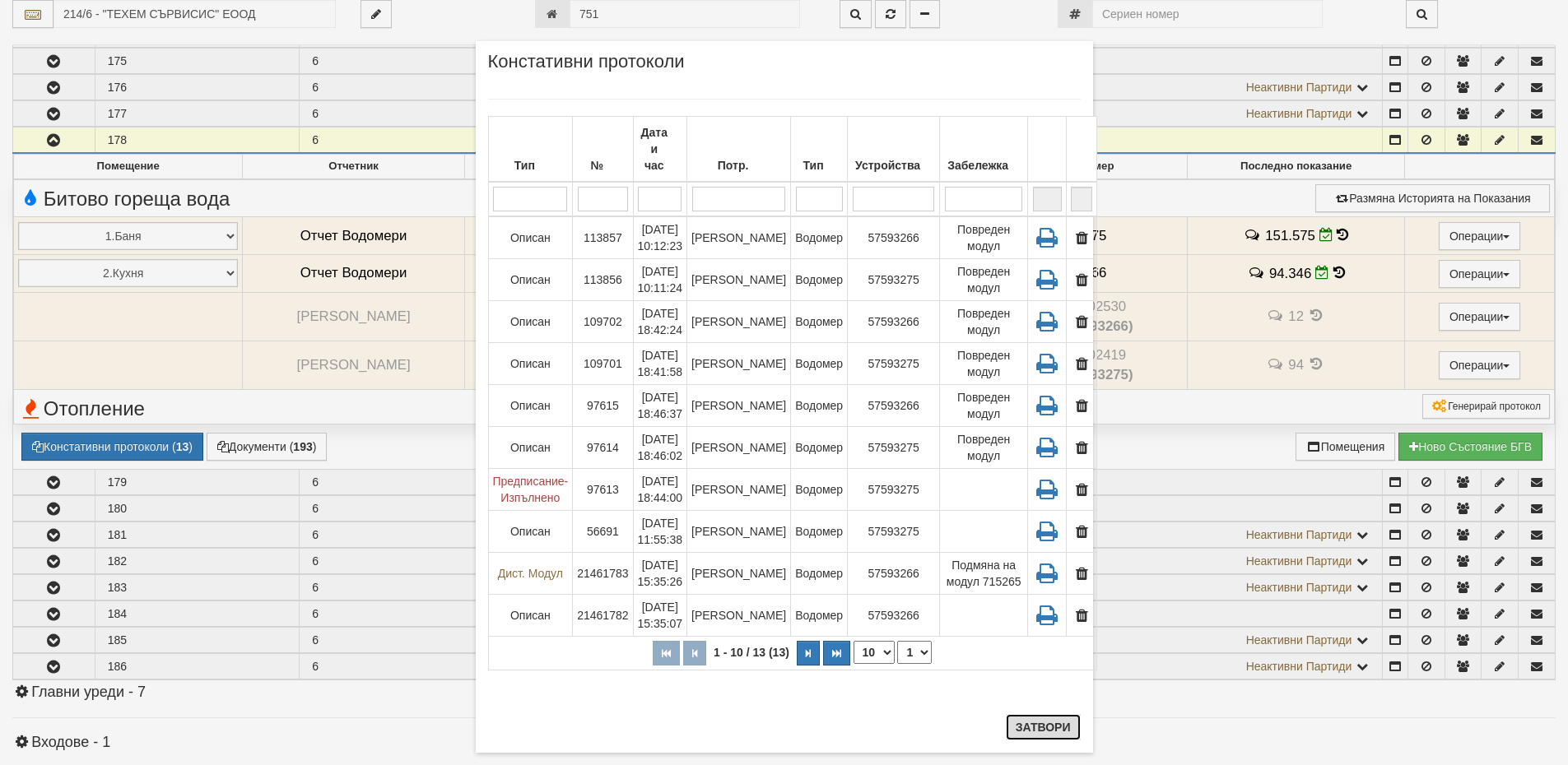
click at [1023, 729] on button "Затвори" at bounding box center [1042, 727] width 75 height 27
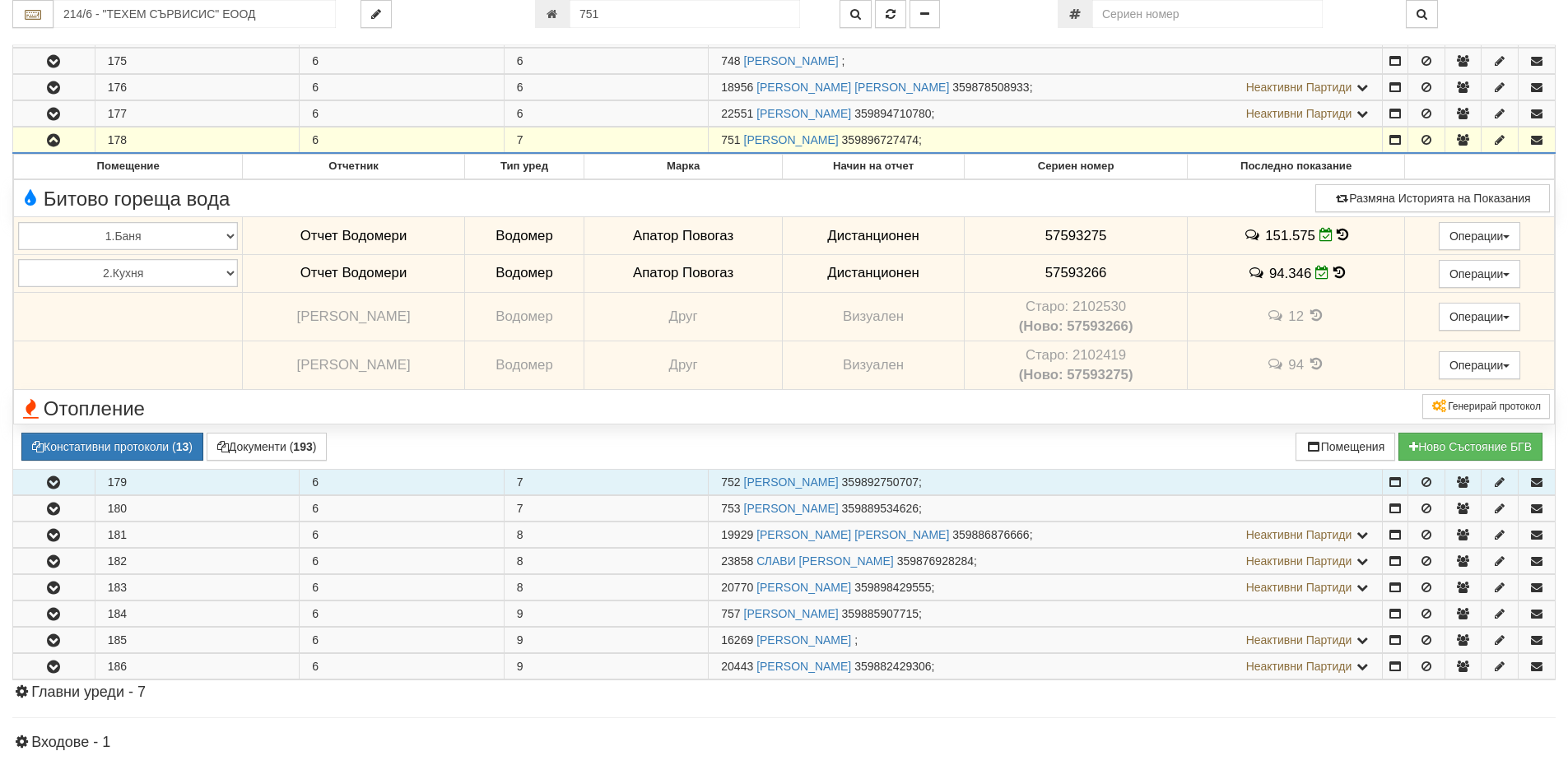
click at [68, 475] on button "button" at bounding box center [54, 482] width 82 height 25
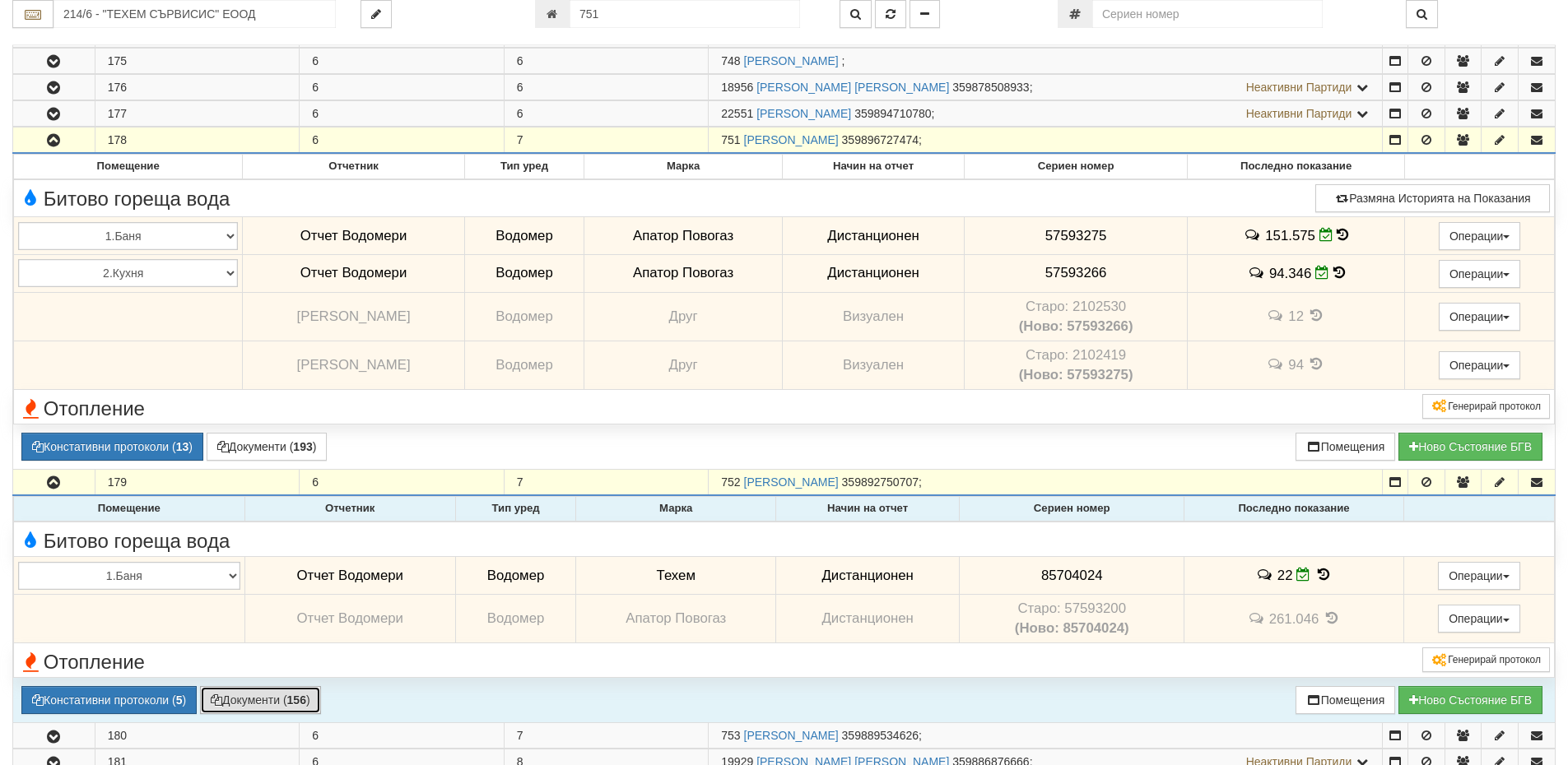
click at [285, 698] on button "Документи ( 156 )" at bounding box center [260, 699] width 121 height 28
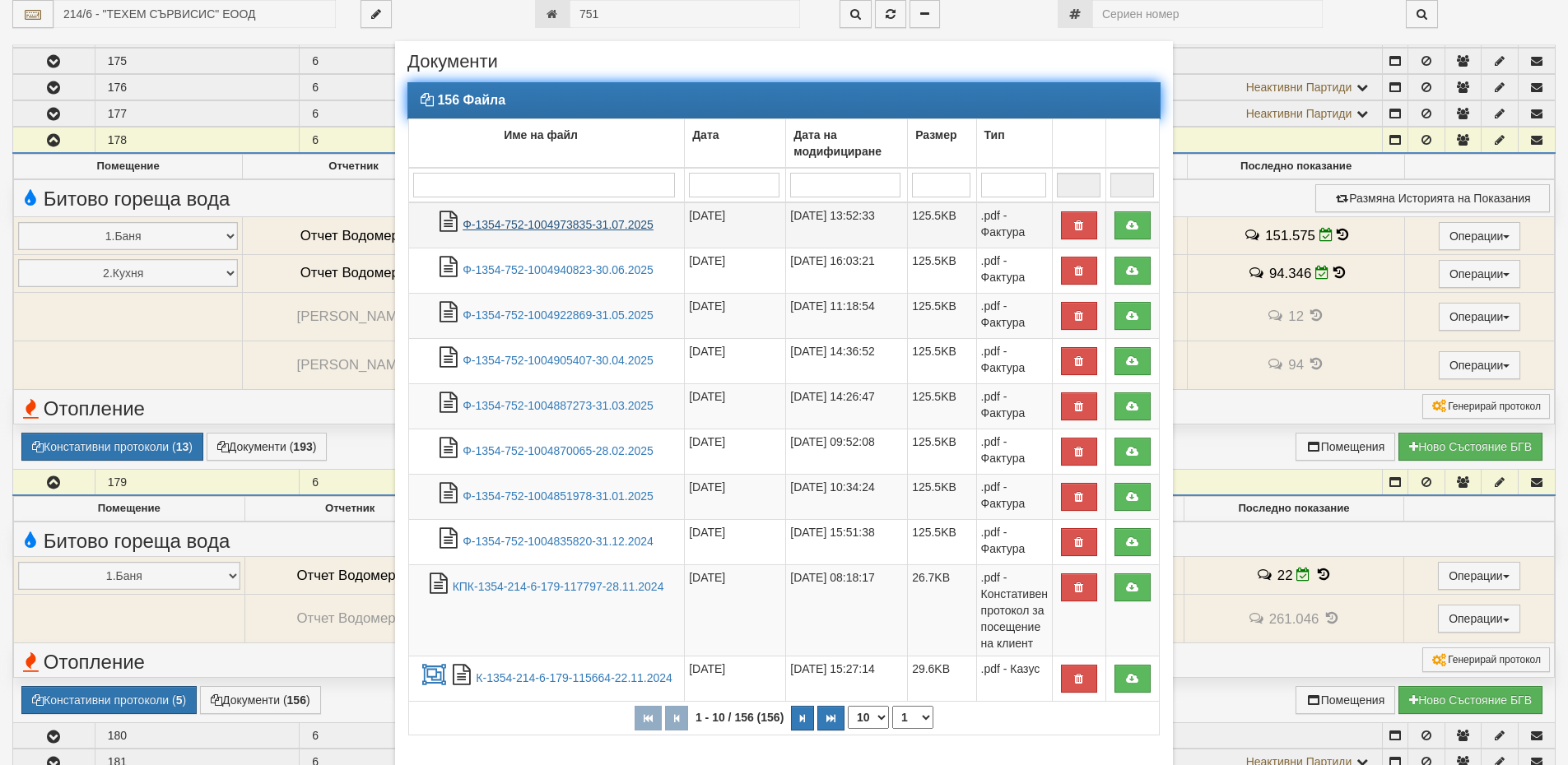
click at [485, 230] on link "Ф-1354-752-1004973835-31.07.2025" at bounding box center [557, 224] width 191 height 13
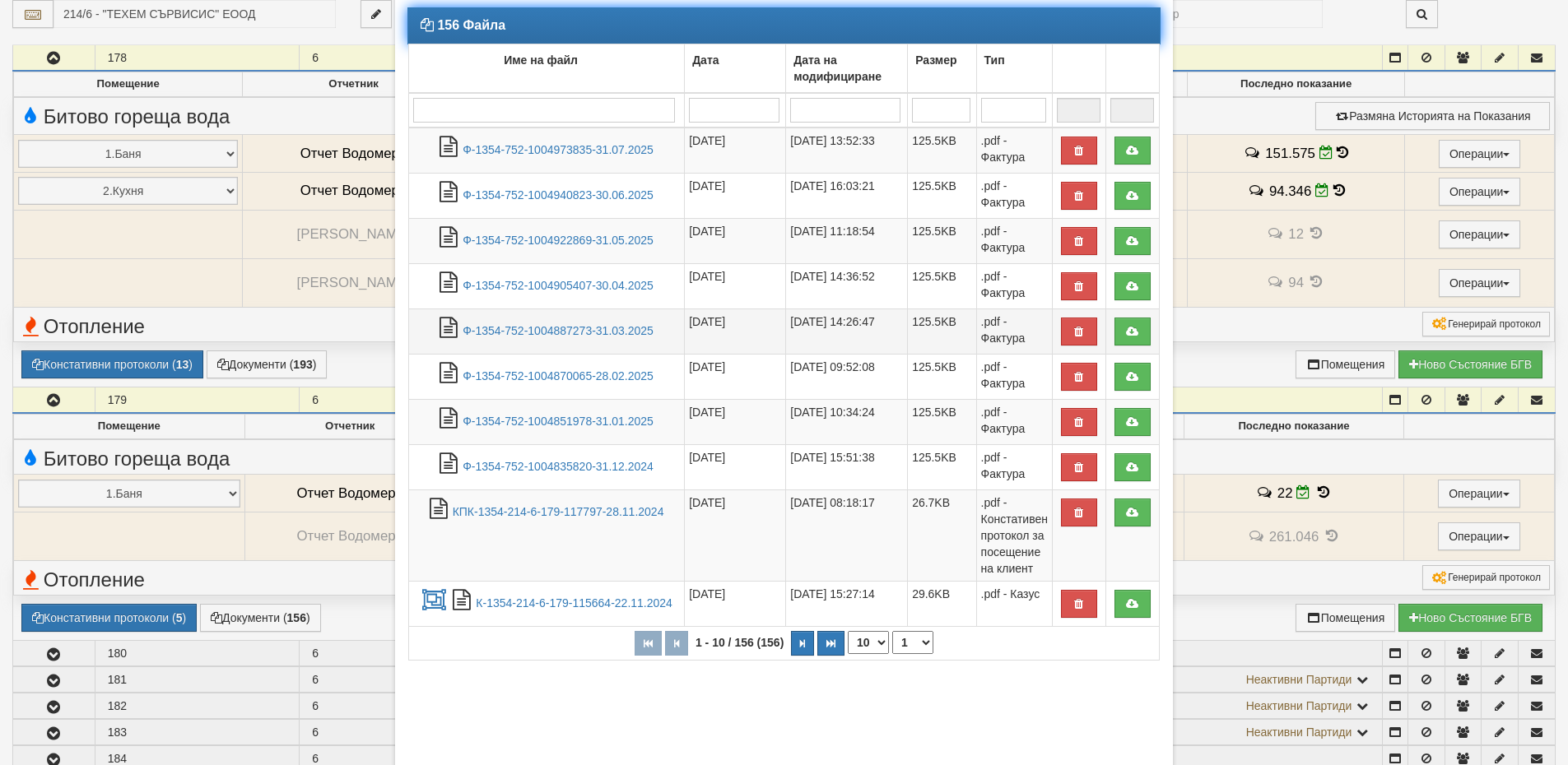
scroll to position [146, 0]
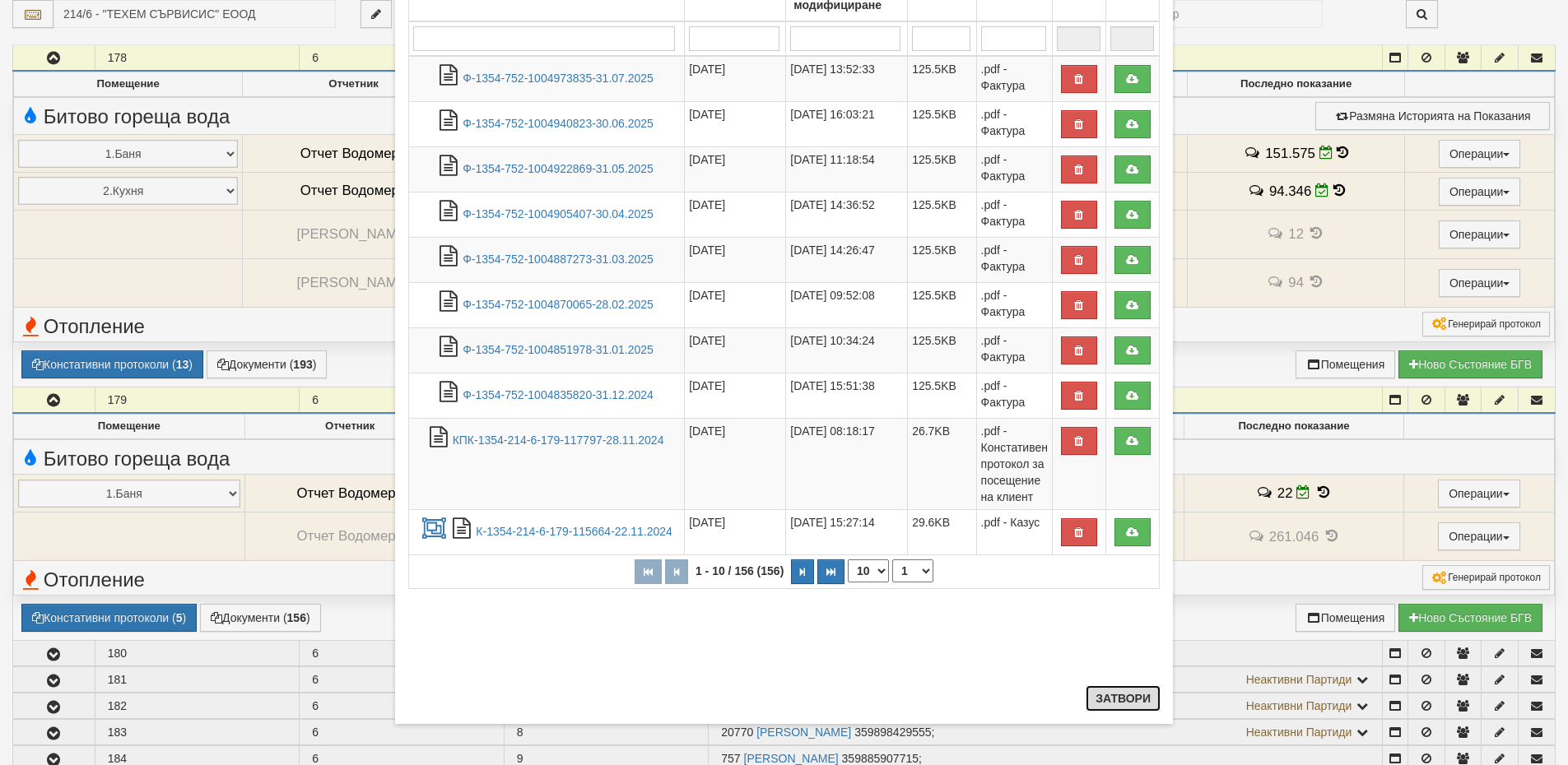
click at [1095, 696] on button "Затвори" at bounding box center [1122, 698] width 75 height 27
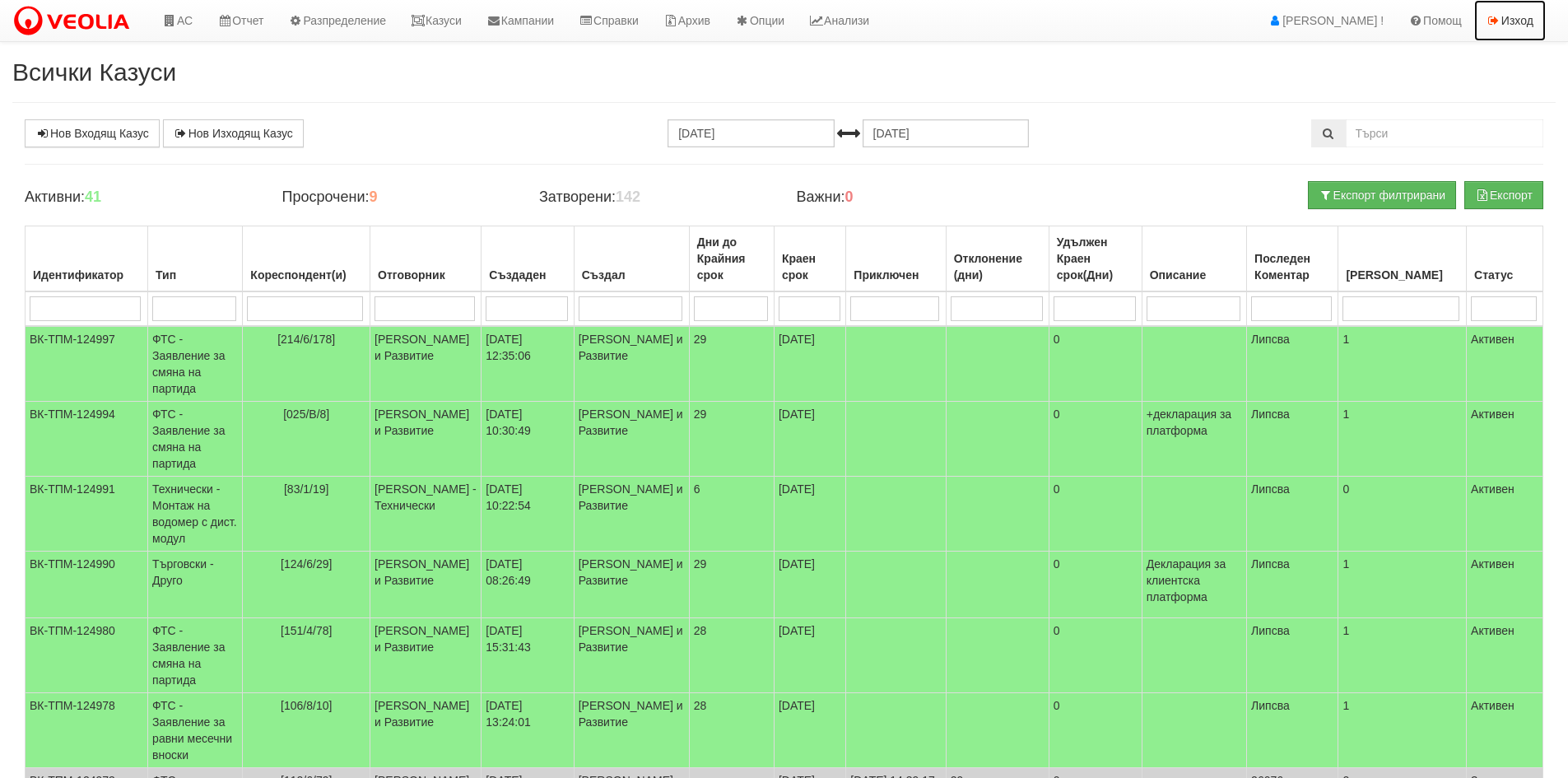
click at [1527, 28] on link "Изход" at bounding box center [1509, 20] width 71 height 41
